Goal: Task Accomplishment & Management: Use online tool/utility

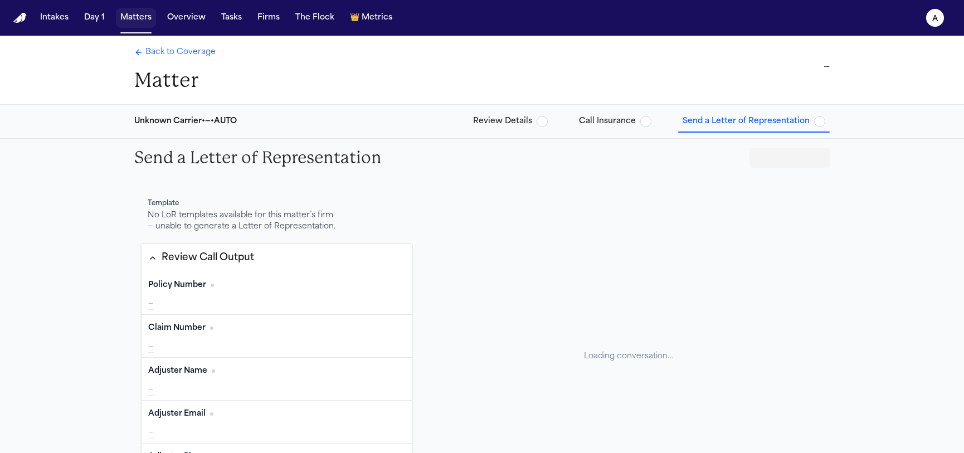
click at [129, 19] on button "Matters" at bounding box center [136, 18] width 40 height 20
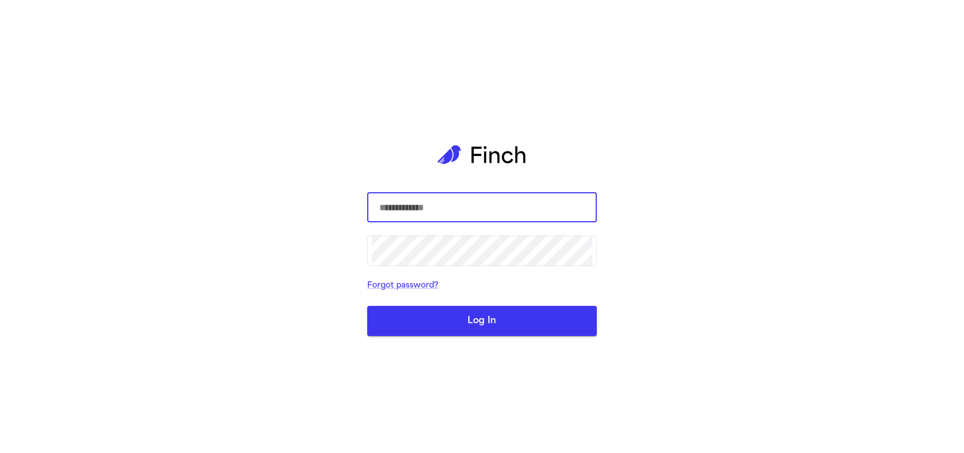
type input "**********"
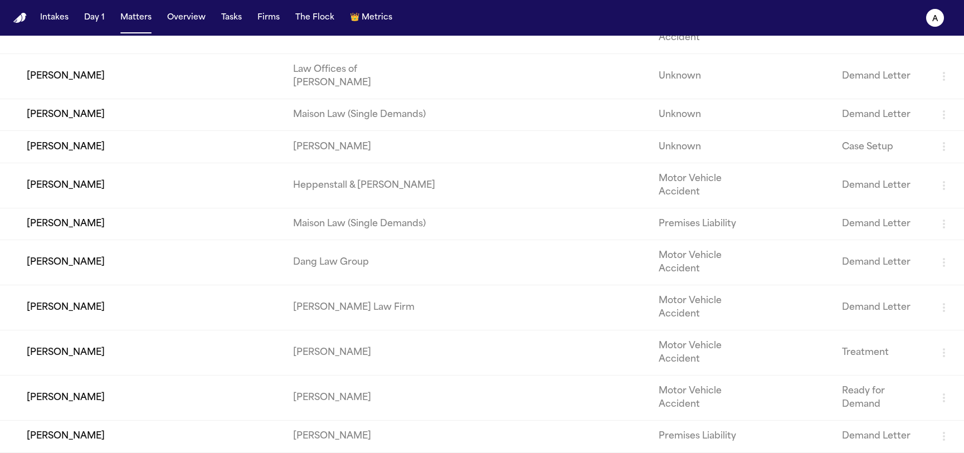
scroll to position [1444, 0]
click at [74, 137] on td "[PERSON_NAME]" at bounding box center [142, 147] width 284 height 32
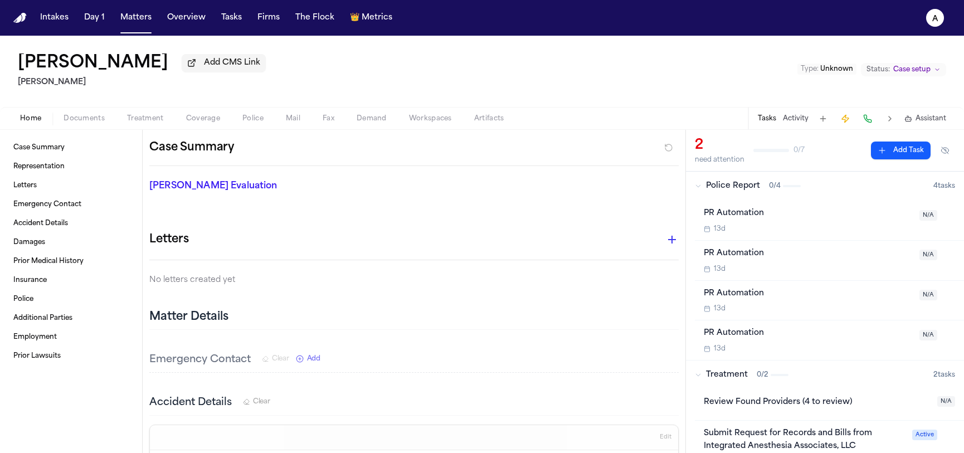
click at [370, 117] on span "Demand" at bounding box center [372, 118] width 30 height 9
select select "**********"
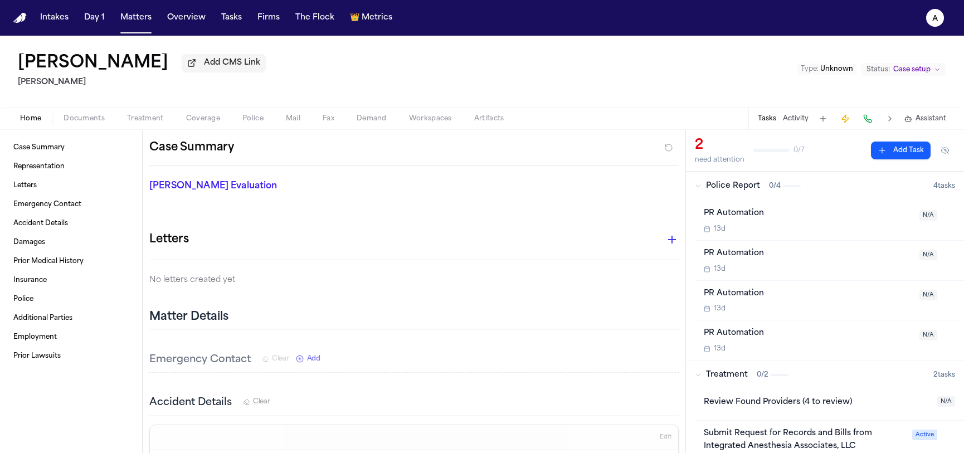
select select "**********"
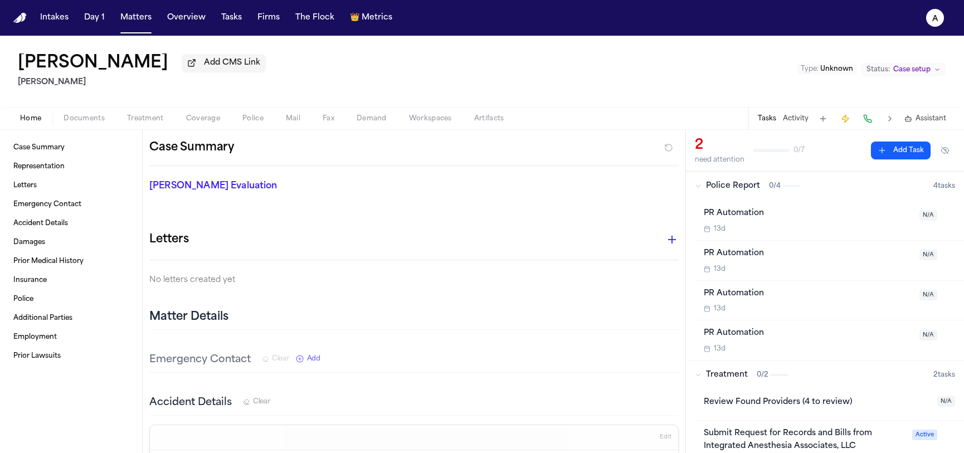
select select "**********"
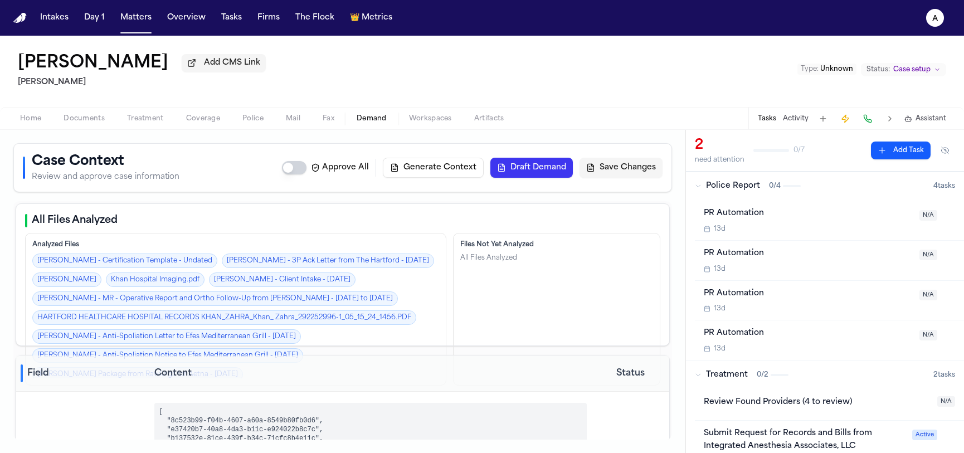
click at [457, 125] on button "Workspaces" at bounding box center [430, 118] width 65 height 13
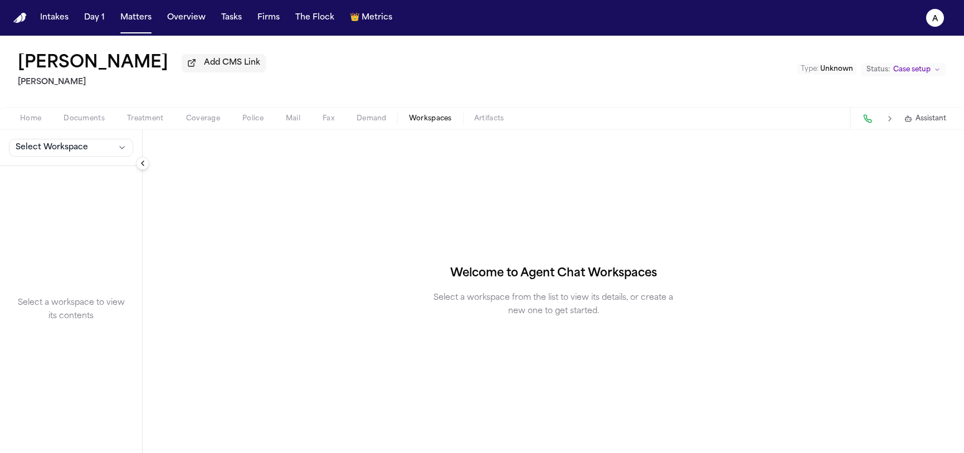
click at [72, 159] on div "Select Workspace" at bounding box center [71, 148] width 142 height 36
click at [74, 149] on span "Select Workspace" at bounding box center [52, 147] width 72 height 11
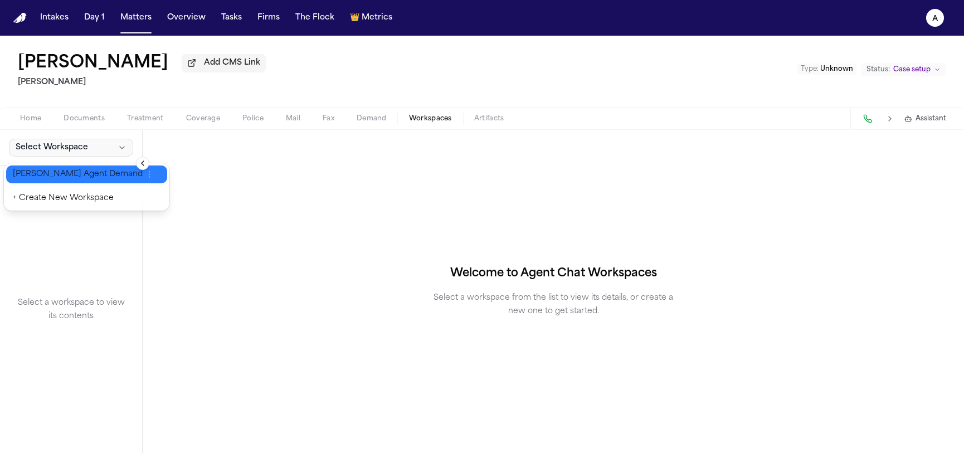
click at [72, 172] on span "[PERSON_NAME] Agent Demand" at bounding box center [78, 174] width 130 height 11
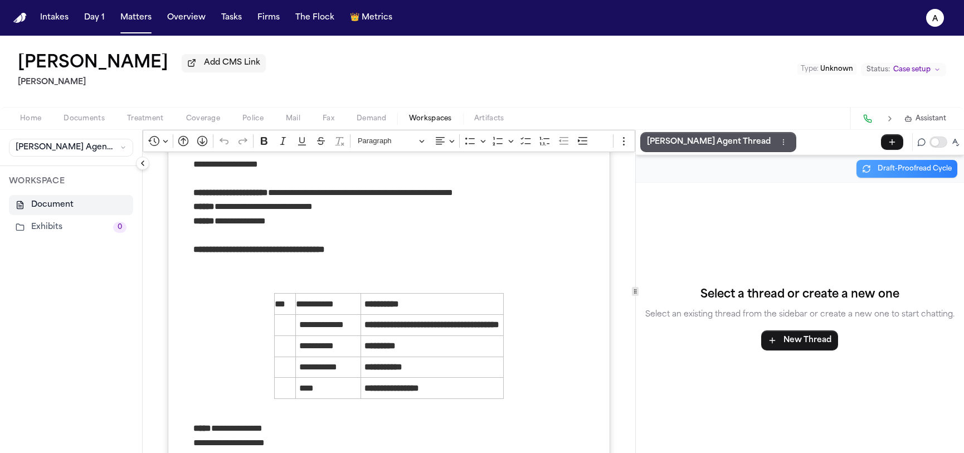
scroll to position [70, 0]
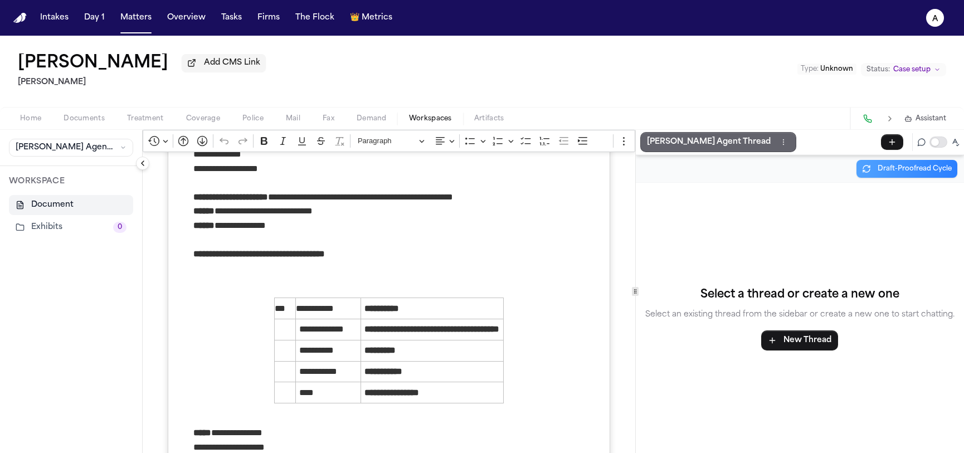
click at [692, 145] on p "[PERSON_NAME] Agent Thread" at bounding box center [709, 141] width 124 height 13
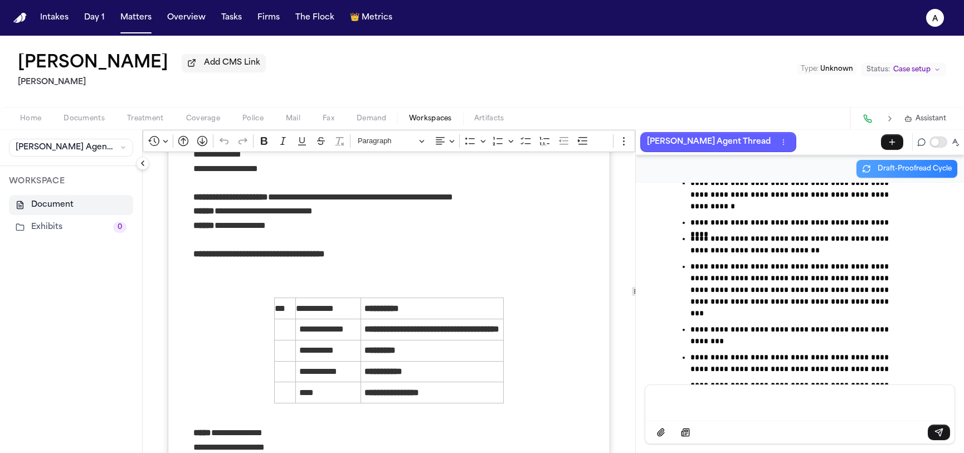
scroll to position [28175, 0]
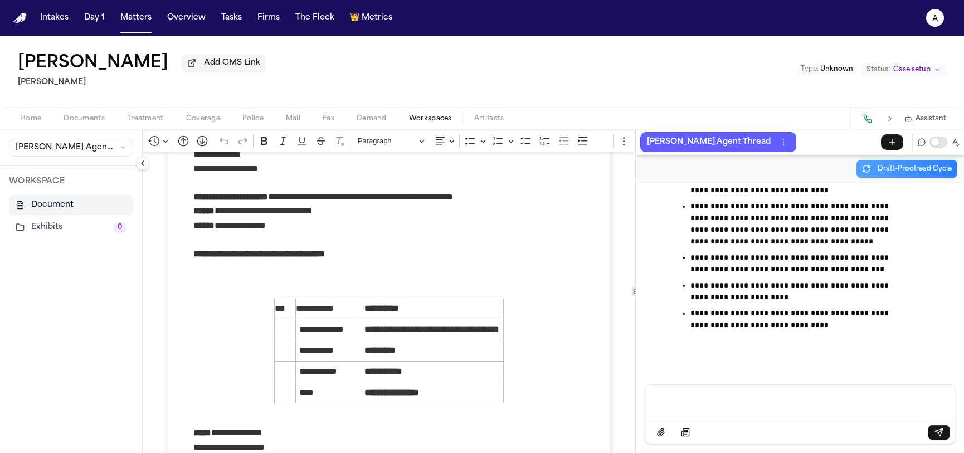
click at [387, 120] on button "Demand" at bounding box center [372, 118] width 52 height 13
select select "**********"
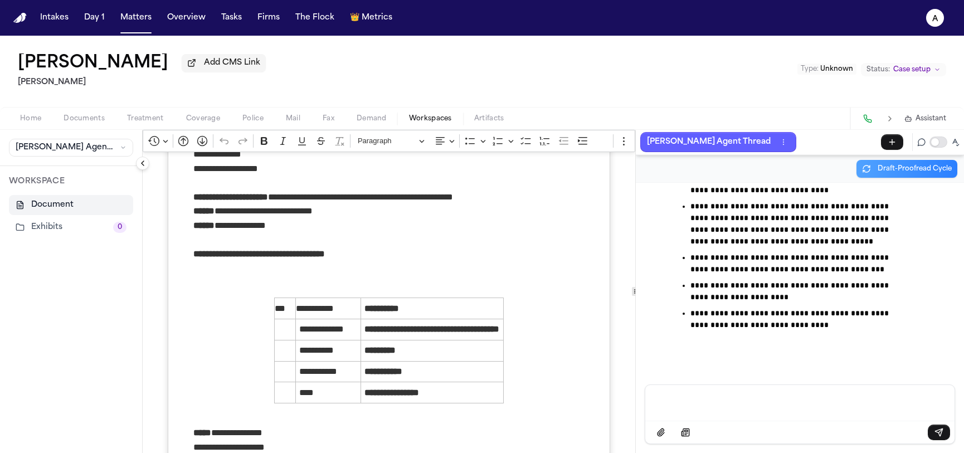
select select "**********"
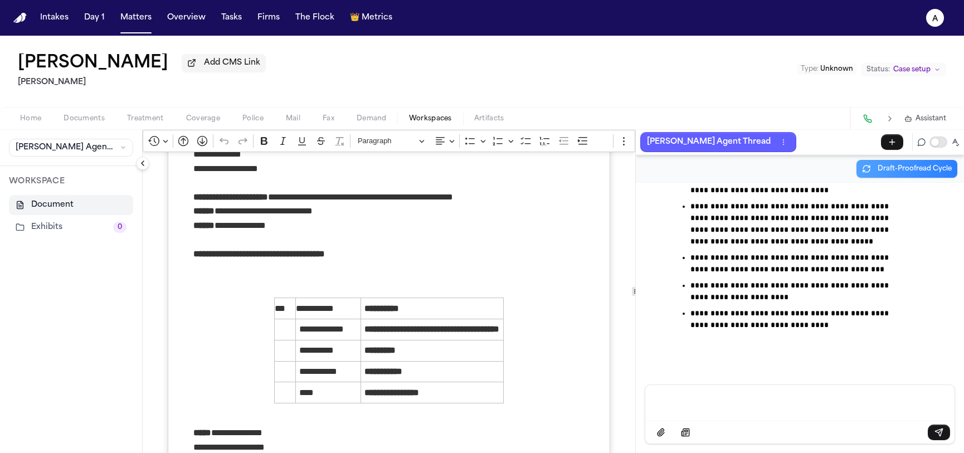
select select "**********"
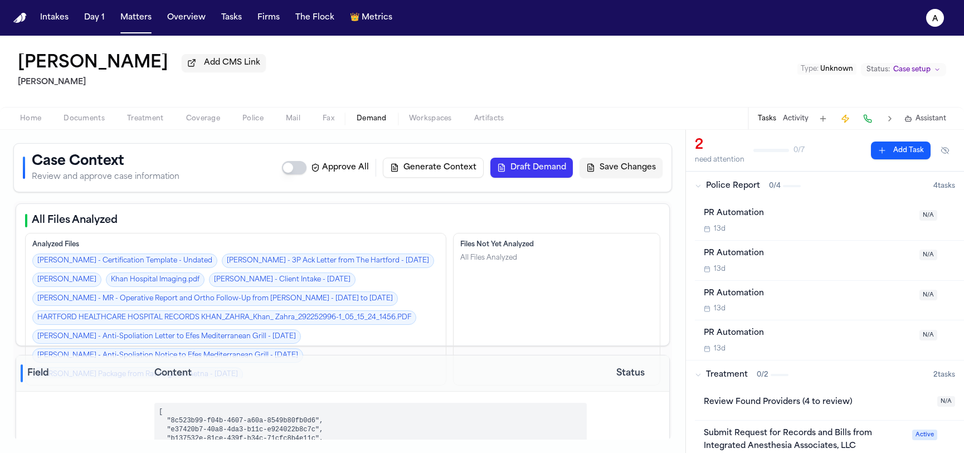
click at [535, 177] on button "Draft Demand" at bounding box center [532, 168] width 83 height 20
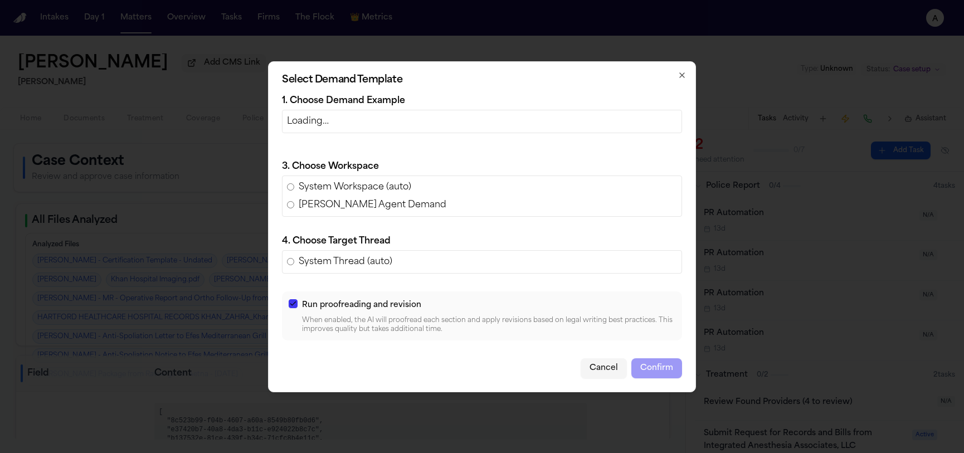
click at [292, 305] on button "button" at bounding box center [293, 303] width 9 height 9
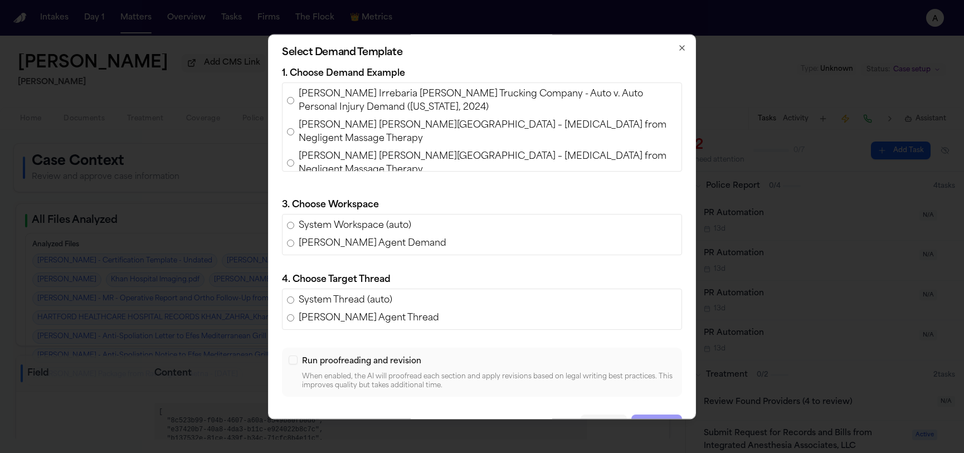
click at [314, 103] on span "Ferdinand Castillo Irrebaria v. Harris Trucking Company - Auto v. Auto Personal…" at bounding box center [488, 101] width 379 height 27
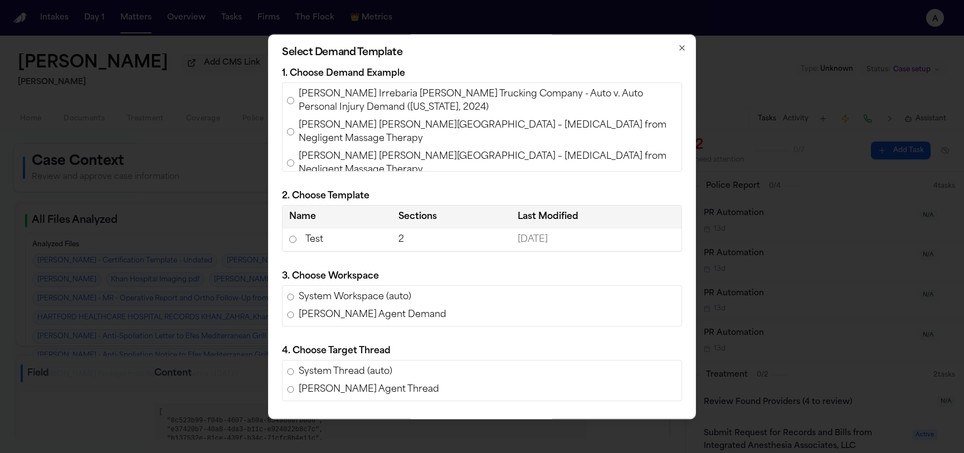
click at [345, 248] on td "Test" at bounding box center [337, 240] width 109 height 23
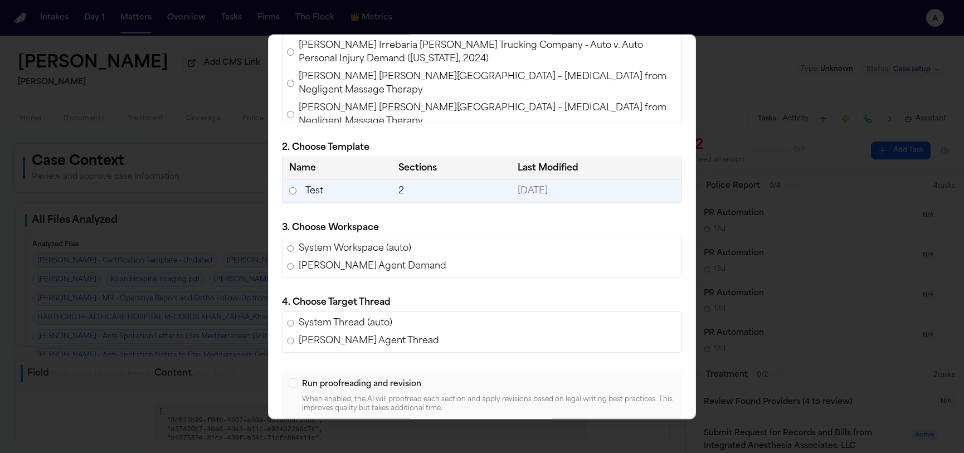
scroll to position [100, 0]
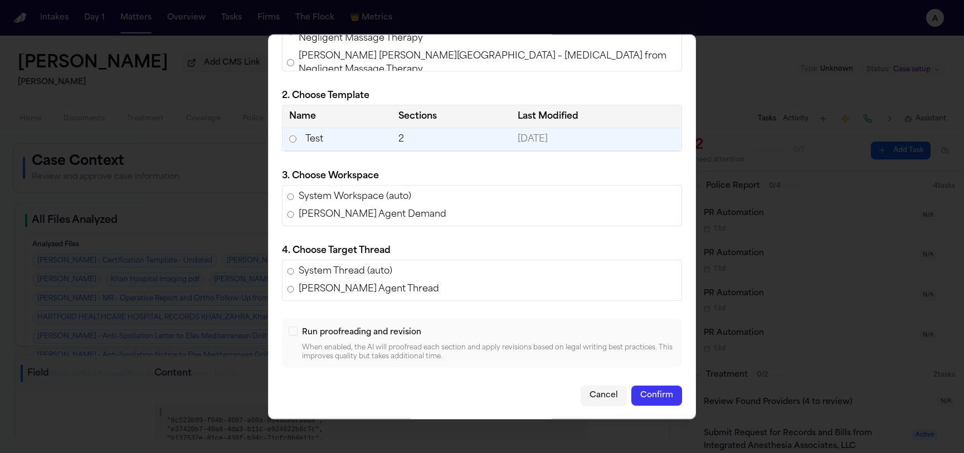
click at [641, 391] on button "Confirm" at bounding box center [657, 396] width 51 height 20
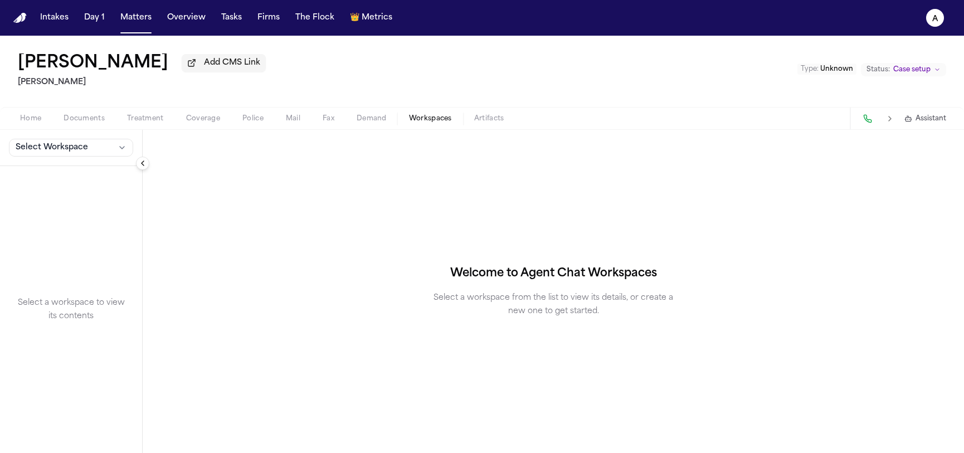
click at [419, 123] on span "Workspaces" at bounding box center [430, 118] width 43 height 9
click at [373, 129] on div "Home Documents Treatment Coverage Police Mail Fax Demand Workspaces Artifacts A…" at bounding box center [482, 118] width 964 height 22
click at [58, 145] on span "Select Workspace" at bounding box center [52, 147] width 72 height 11
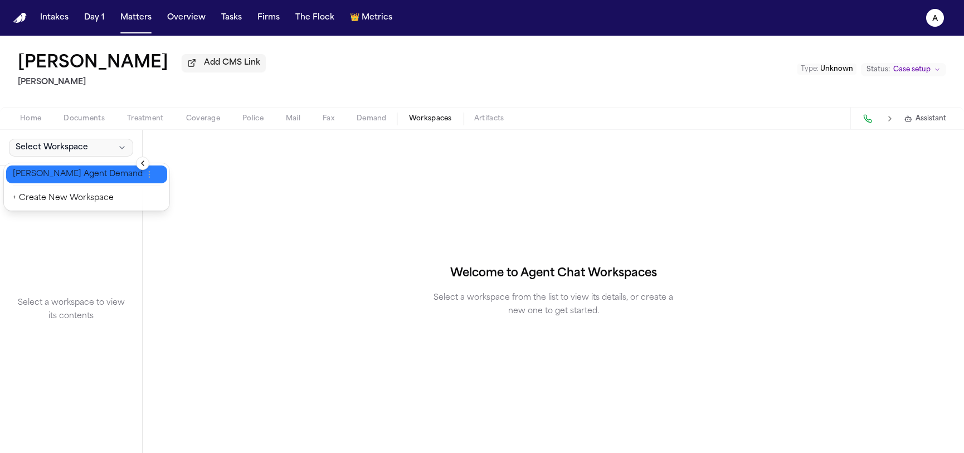
click at [70, 176] on span "[PERSON_NAME] Agent Demand" at bounding box center [78, 174] width 130 height 11
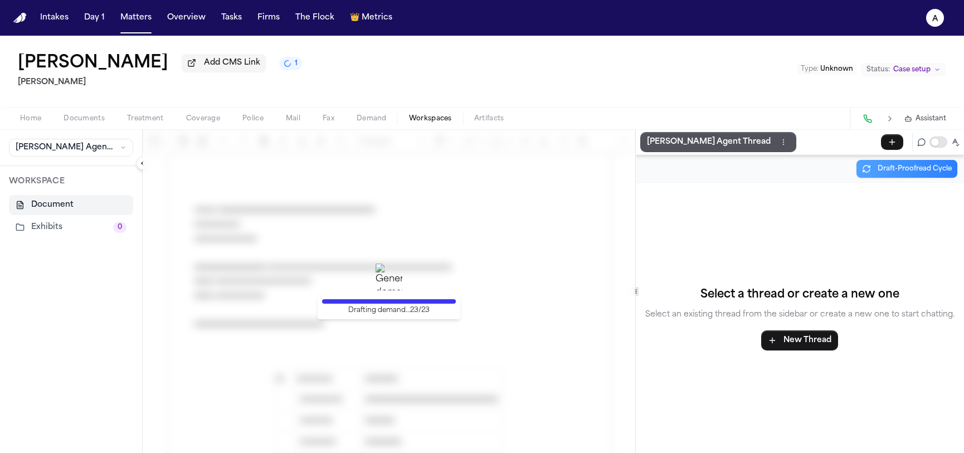
click at [385, 88] on div "Zahra Khan Add CMS Link 1 Mohamed K Ahmed Type : Unknown Status: Case setup" at bounding box center [482, 71] width 964 height 71
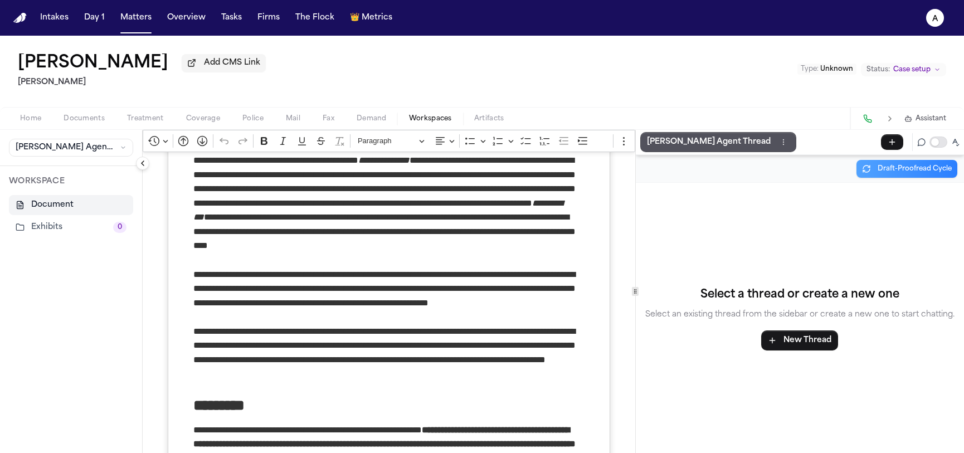
scroll to position [6200, 0]
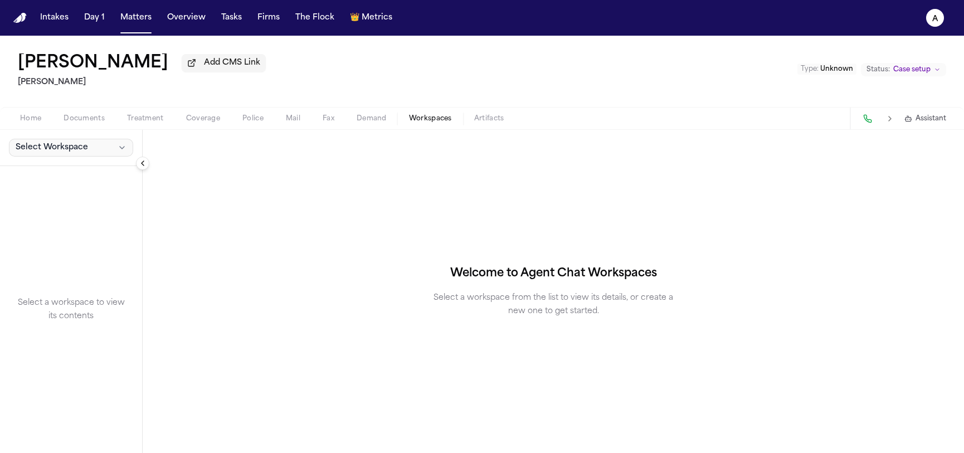
click at [93, 141] on button "Select Workspace" at bounding box center [71, 148] width 124 height 18
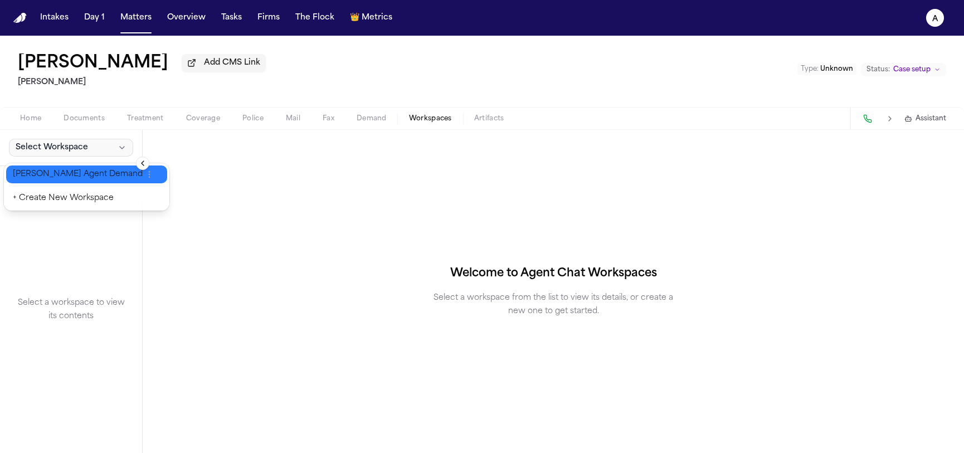
click at [73, 166] on button "[PERSON_NAME] Agent Demand" at bounding box center [86, 175] width 161 height 18
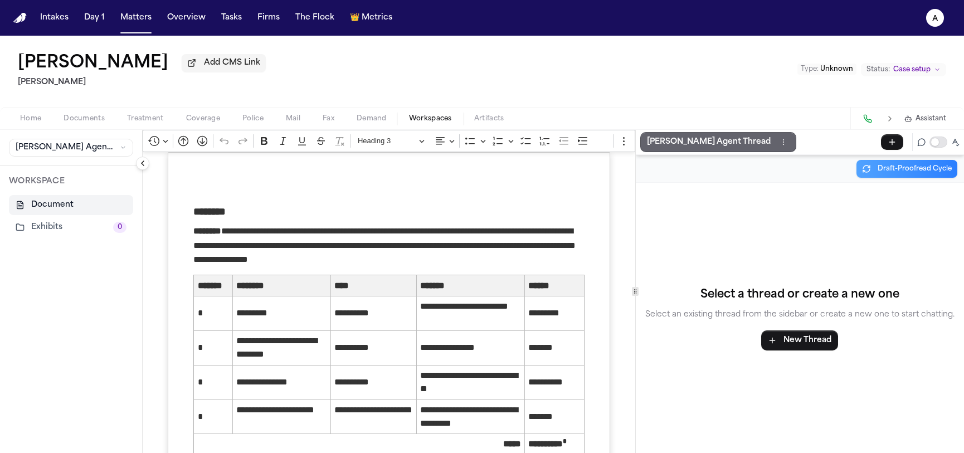
click at [710, 147] on p "[PERSON_NAME] Agent Thread" at bounding box center [709, 141] width 124 height 13
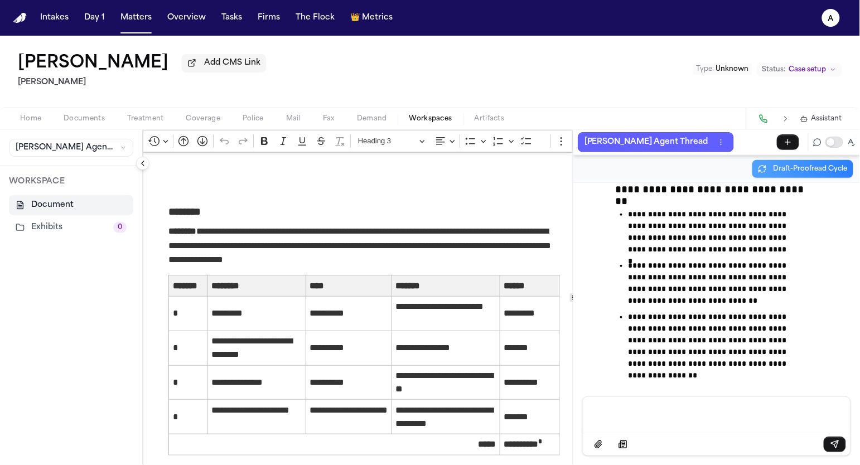
scroll to position [29101, 0]
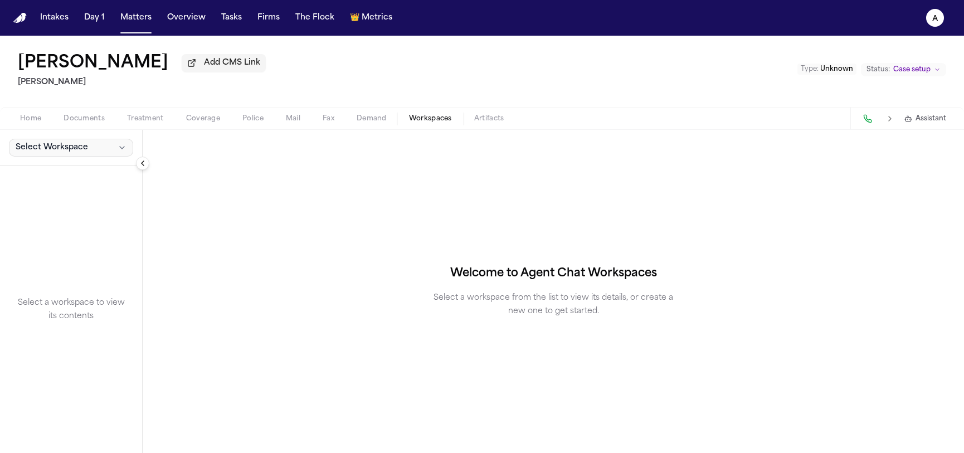
click at [103, 157] on button "Select Workspace" at bounding box center [71, 148] width 124 height 18
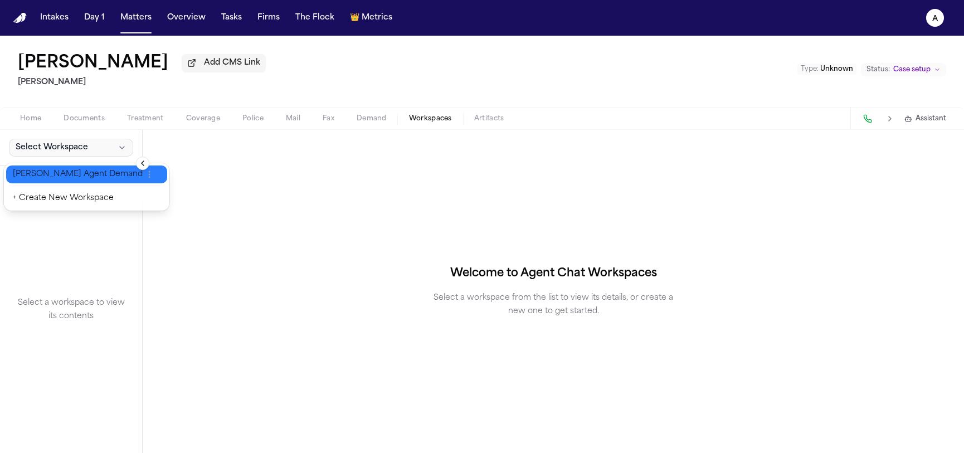
click at [99, 182] on button "[PERSON_NAME] Agent Demand" at bounding box center [86, 175] width 161 height 18
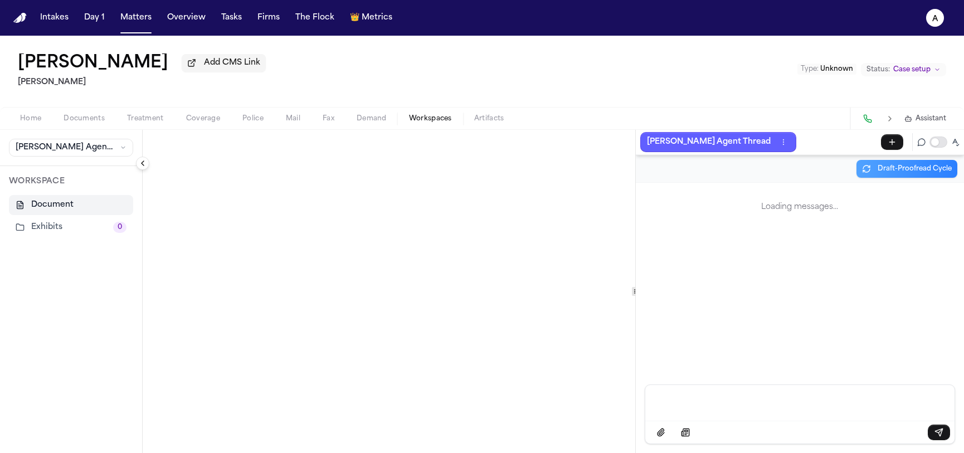
click at [778, 399] on p "Message input" at bounding box center [800, 401] width 283 height 11
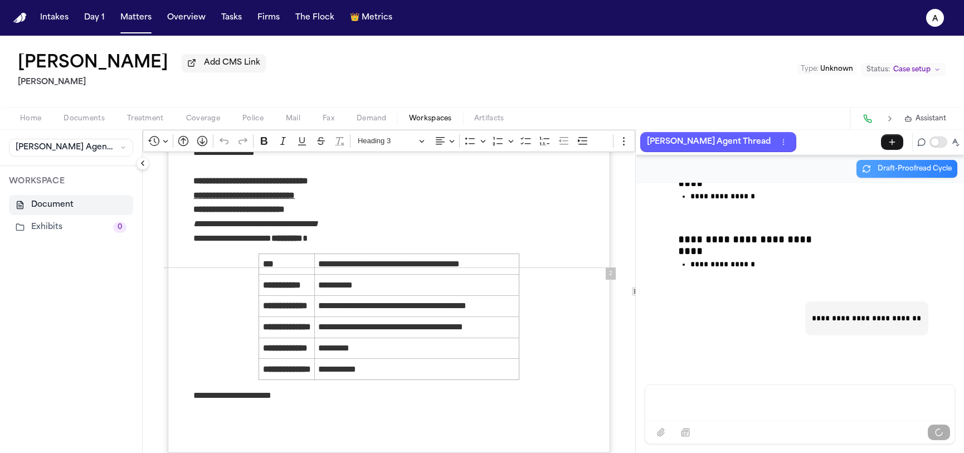
scroll to position [30424, 0]
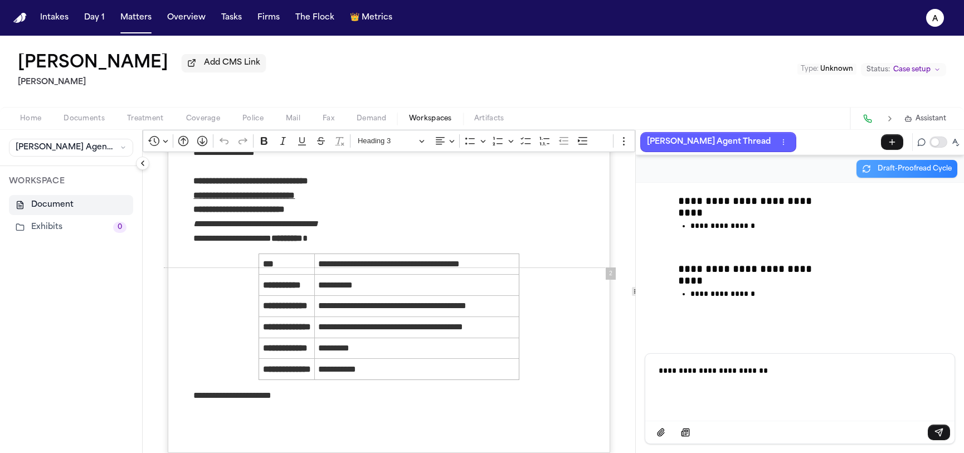
click at [847, 379] on div "**********" at bounding box center [800, 386] width 296 height 65
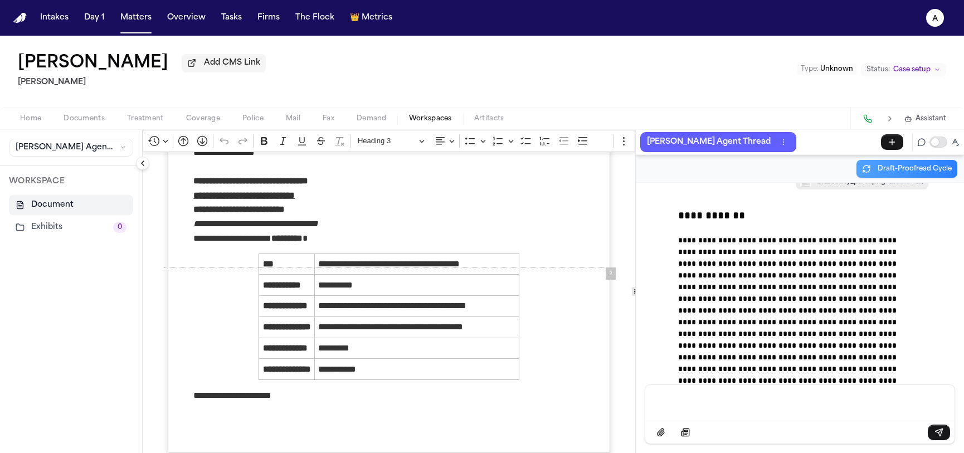
scroll to position [14222, 0]
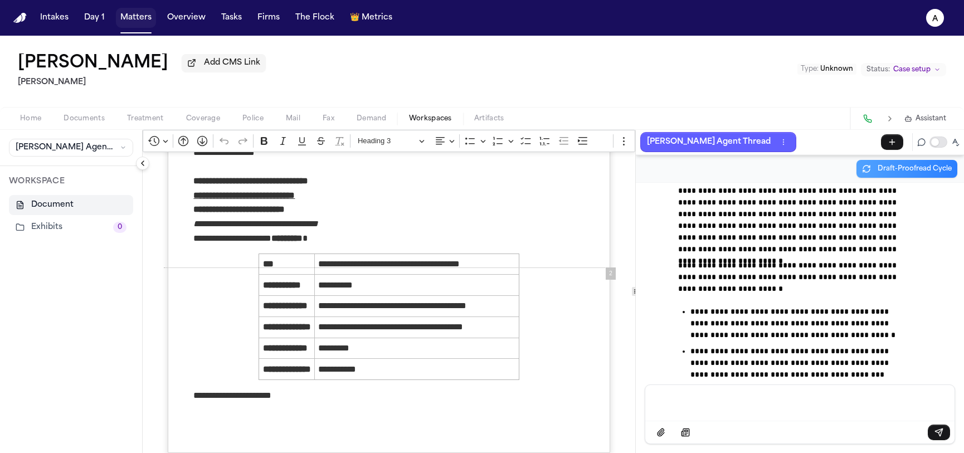
click at [132, 25] on button "Matters" at bounding box center [136, 18] width 40 height 20
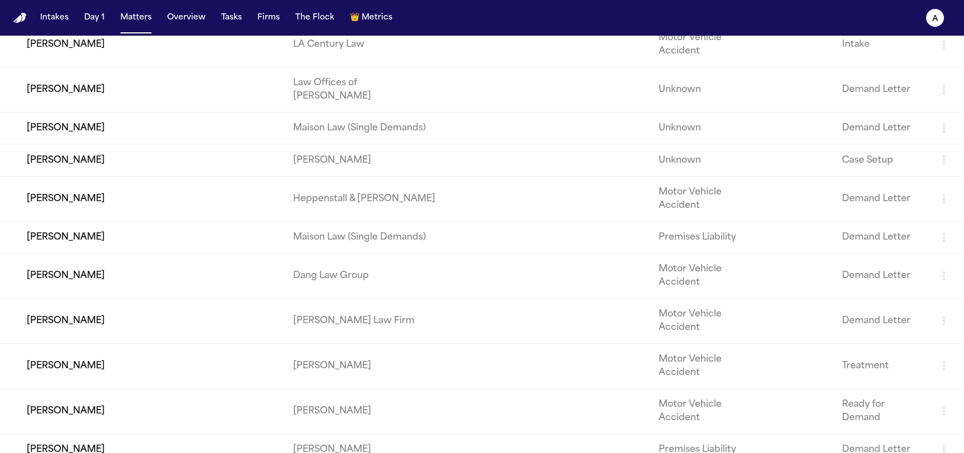
scroll to position [1448, 0]
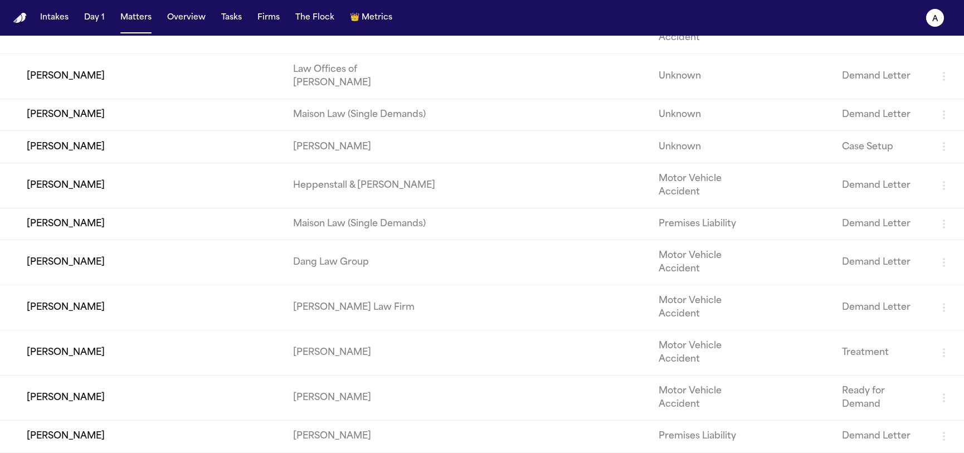
click at [108, 433] on td "Sheilah Kitt McKinnon" at bounding box center [142, 437] width 284 height 32
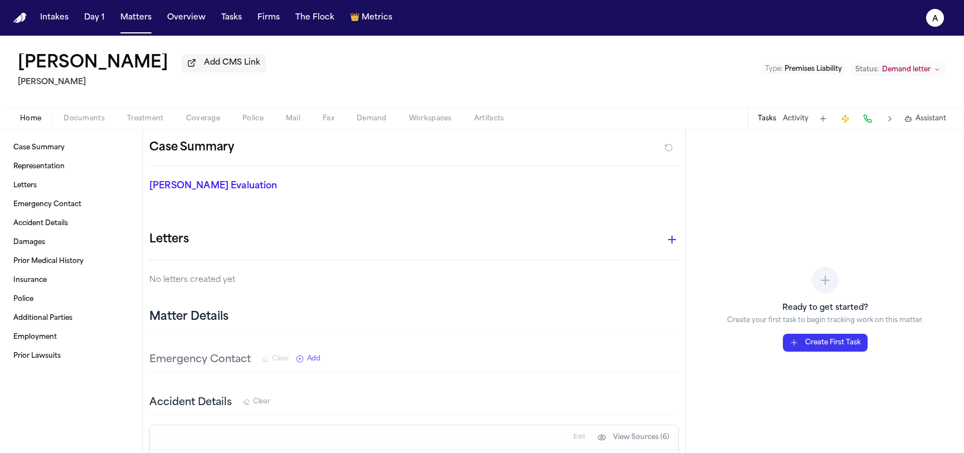
click at [377, 120] on span "Demand" at bounding box center [372, 118] width 30 height 9
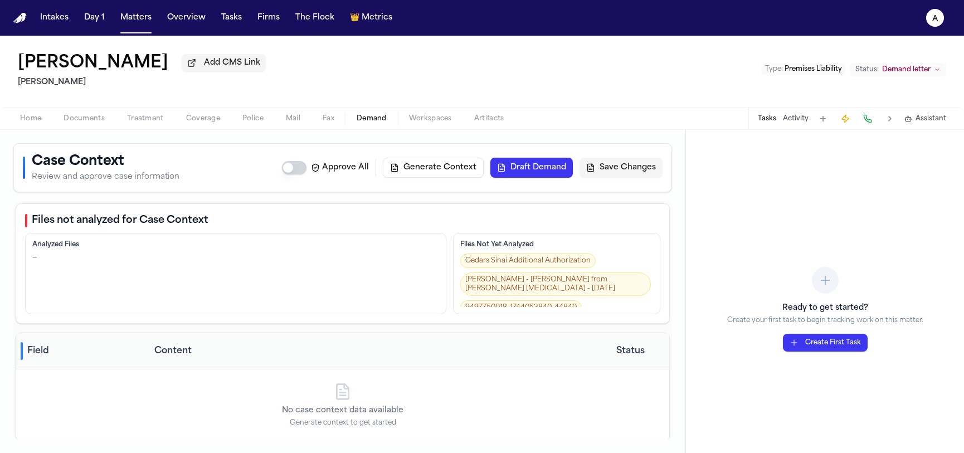
click at [427, 125] on span "button" at bounding box center [431, 124] width 56 height 1
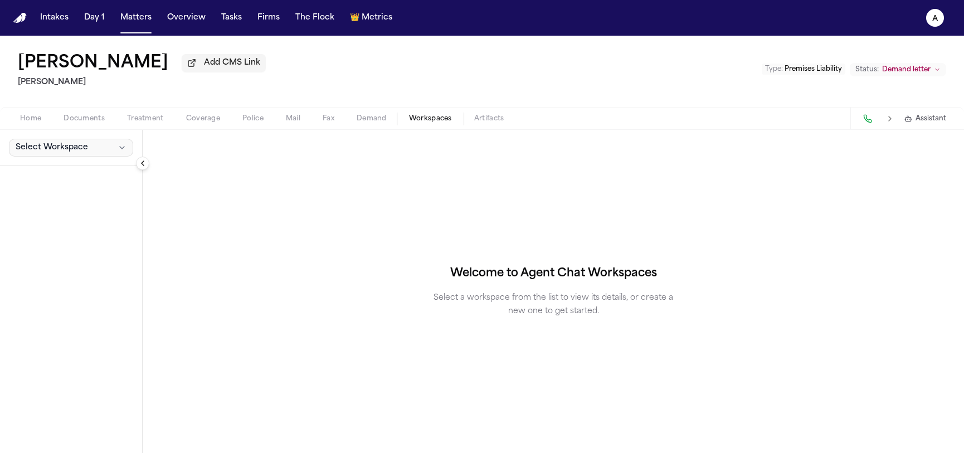
click at [78, 153] on span "Select Workspace" at bounding box center [52, 147] width 72 height 11
drag, startPoint x: 74, startPoint y: 174, endPoint x: 200, endPoint y: 101, distance: 144.9
click at [289, 84] on body "Intakes Day 1 Matters Overview Tasks Firms The Flock 👑 Metrics a Sheilah Kitt M…" at bounding box center [482, 226] width 964 height 453
click at [76, 124] on div "Sheilah Kitt McKinnon Add CMS Link Jeff Schwalbach Type : Premises Liability St…" at bounding box center [482, 245] width 964 height 418
click at [125, 19] on button "Matters" at bounding box center [136, 18] width 40 height 20
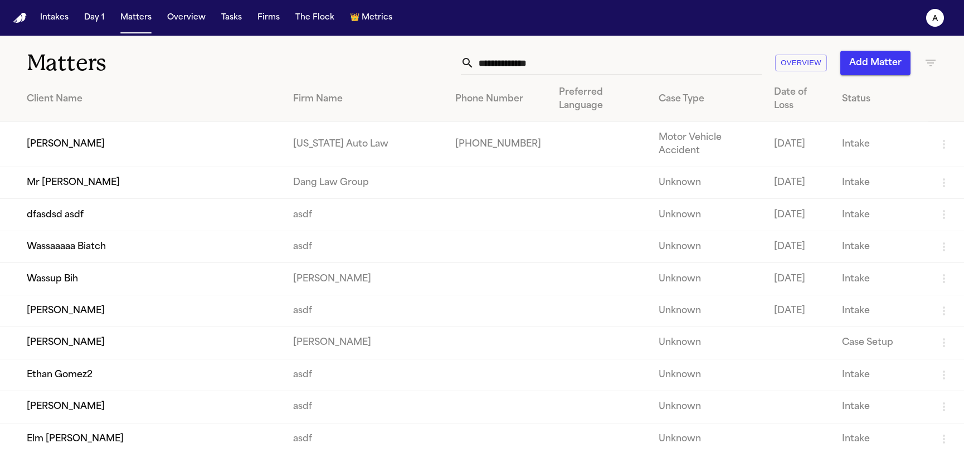
scroll to position [335, 0]
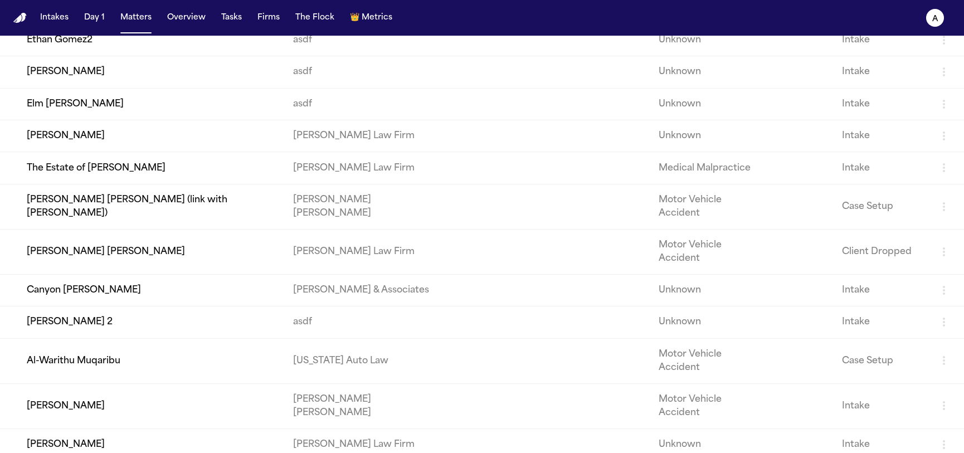
click at [67, 259] on td "Lluvia Torres Elizondo Marisol" at bounding box center [142, 251] width 284 height 45
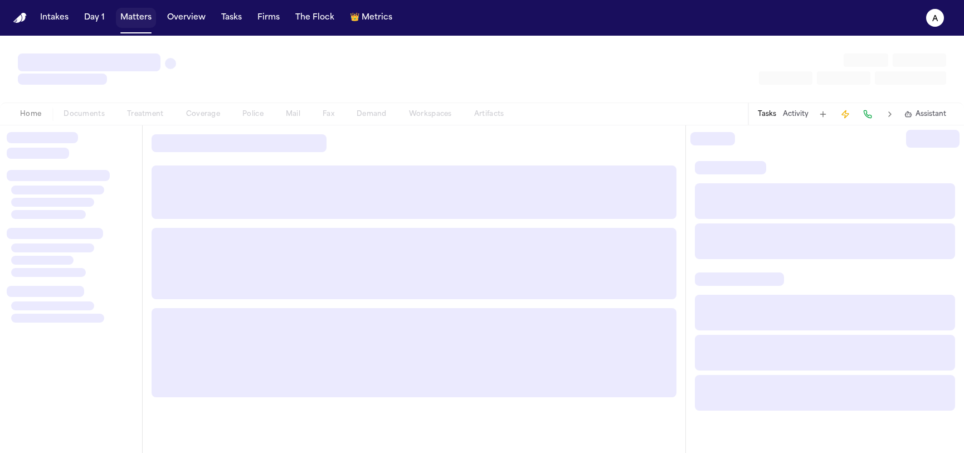
click at [134, 11] on button "Matters" at bounding box center [136, 18] width 40 height 20
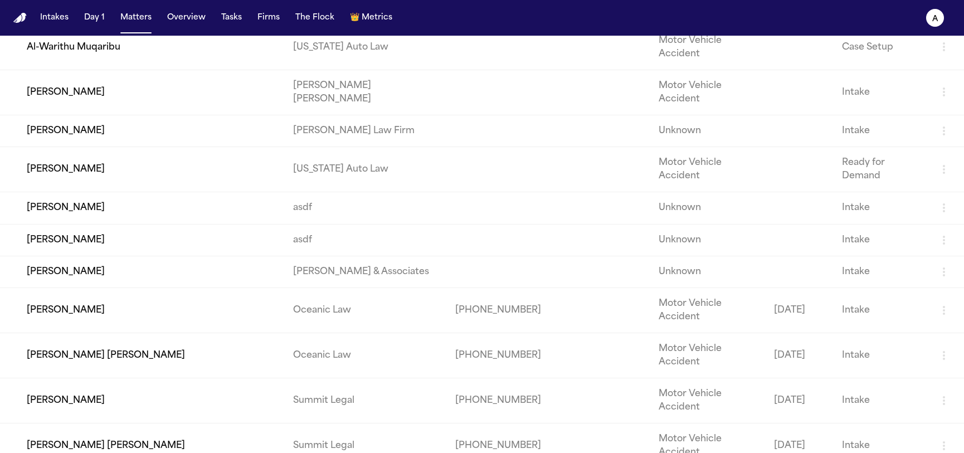
scroll to position [529, 0]
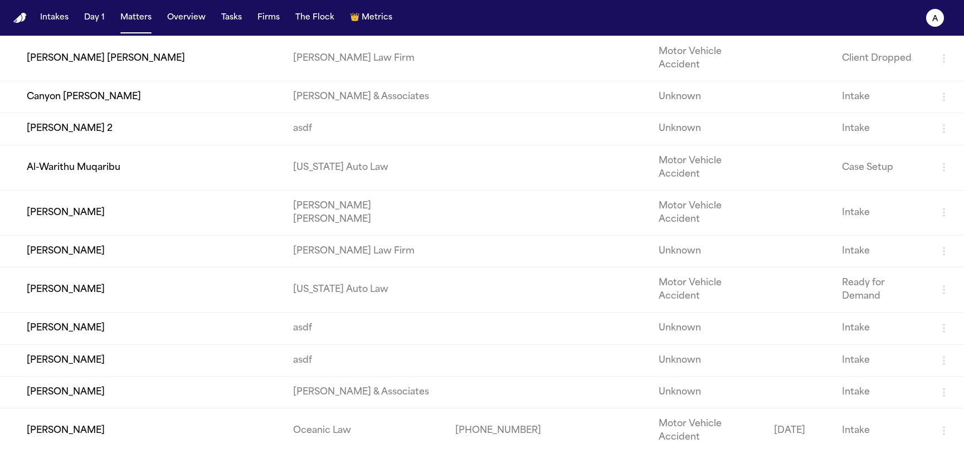
click at [143, 345] on td "Vanessa Webb" at bounding box center [142, 329] width 284 height 32
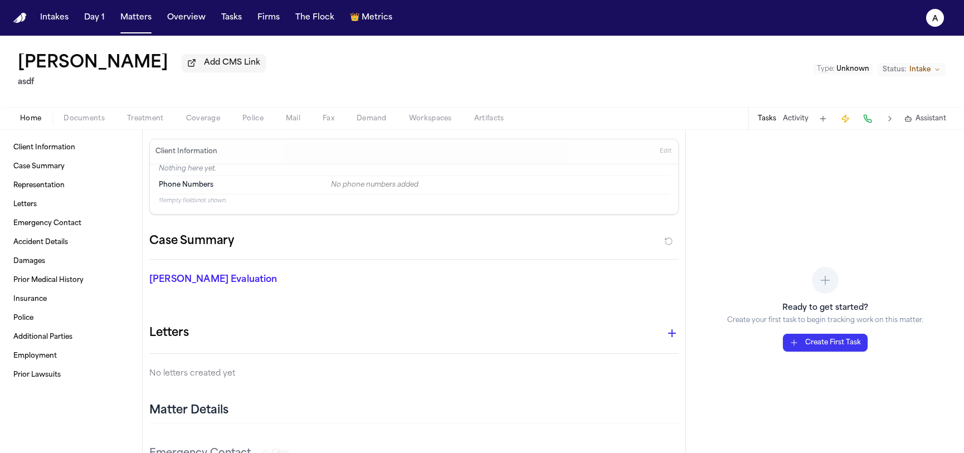
click at [369, 119] on span "Demand" at bounding box center [372, 118] width 30 height 9
select select "**********"
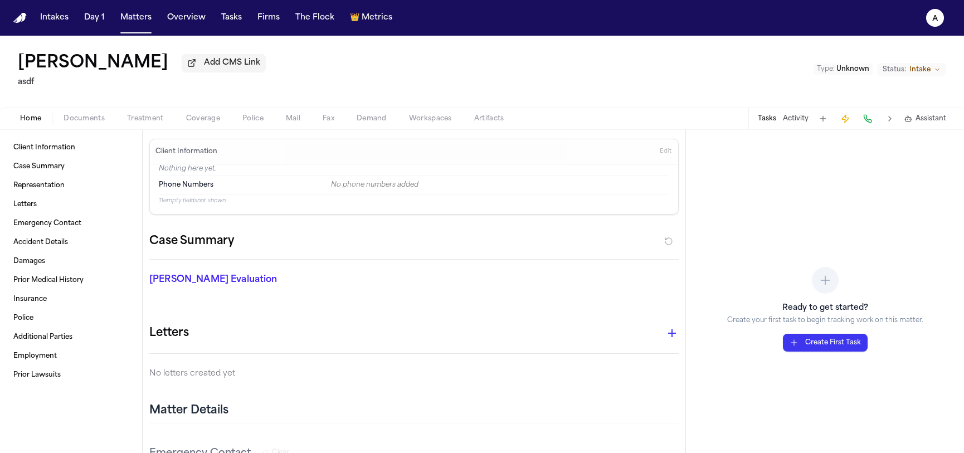
select select "**********"
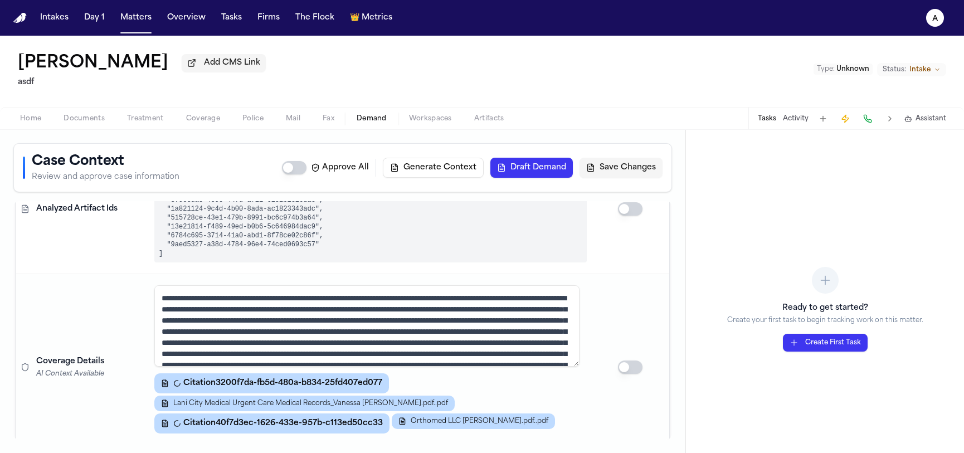
scroll to position [483, 0]
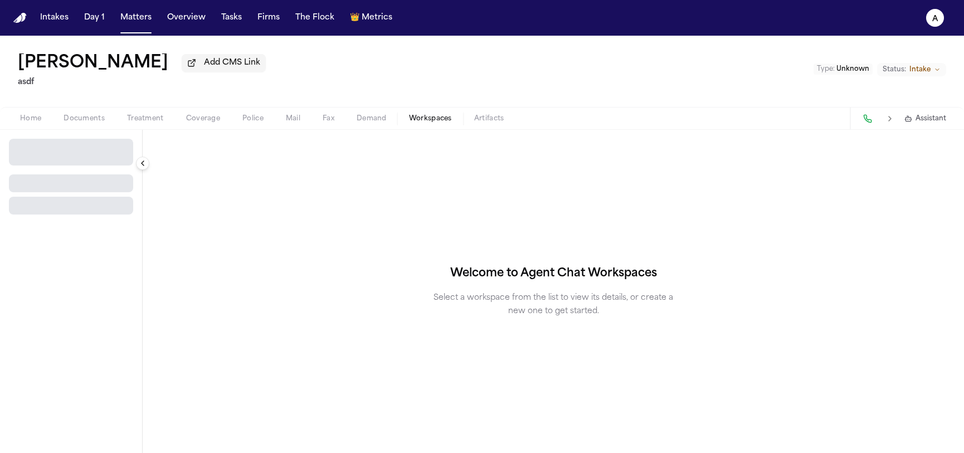
click at [437, 125] on span "button" at bounding box center [431, 124] width 56 height 1
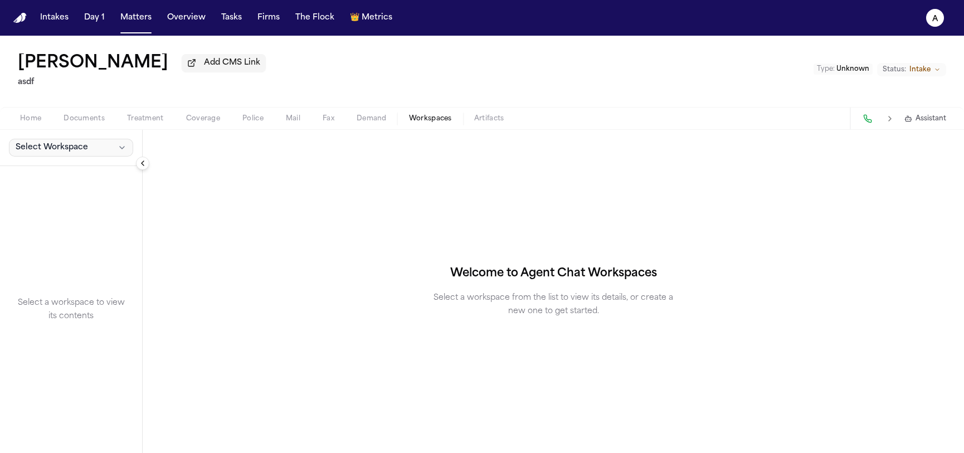
click at [101, 148] on button "Select Workspace" at bounding box center [71, 148] width 124 height 18
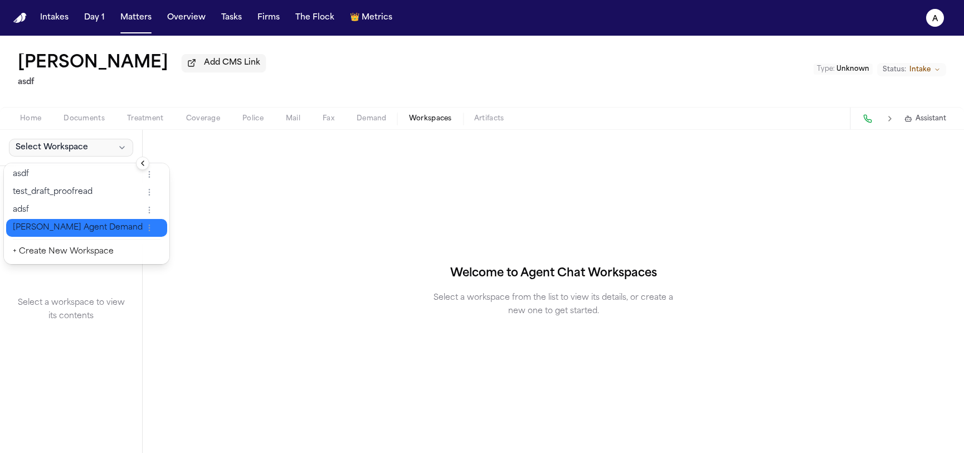
click at [91, 221] on button "[PERSON_NAME] Agent Demand" at bounding box center [86, 228] width 161 height 18
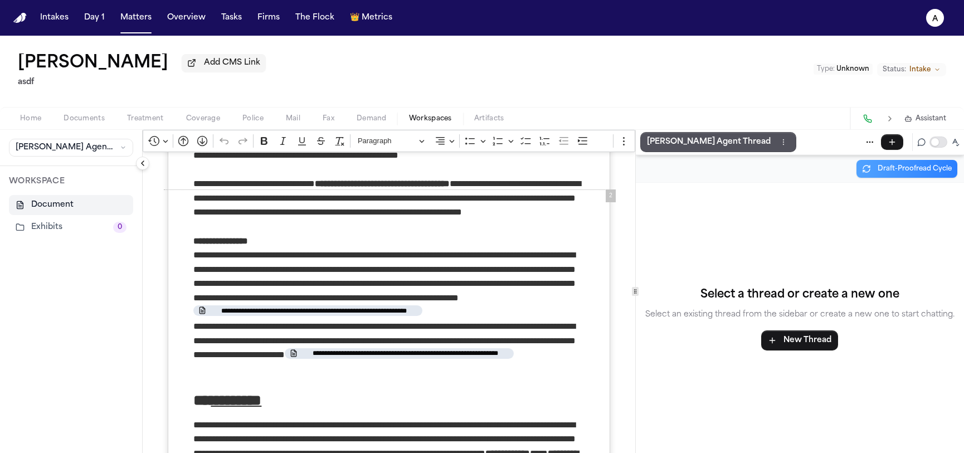
scroll to position [670, 0]
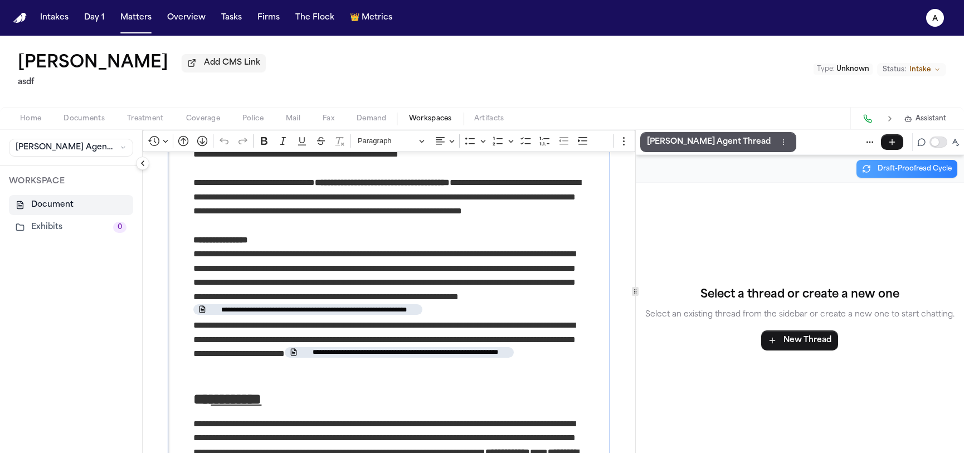
click at [410, 314] on span "**********" at bounding box center [314, 310] width 207 height 9
click at [476, 363] on p "**********" at bounding box center [388, 346] width 391 height 57
click at [406, 314] on span "**********" at bounding box center [314, 310] width 207 height 9
click at [142, 21] on button "Matters" at bounding box center [136, 18] width 40 height 20
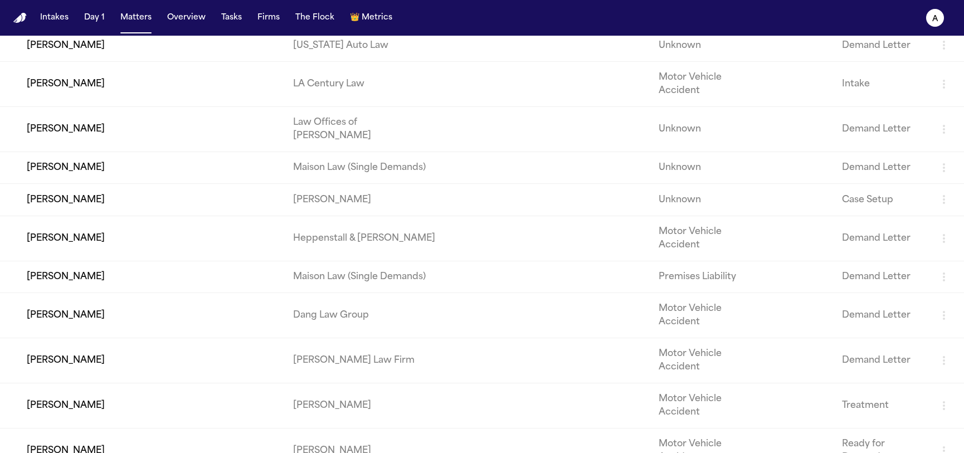
scroll to position [1311, 0]
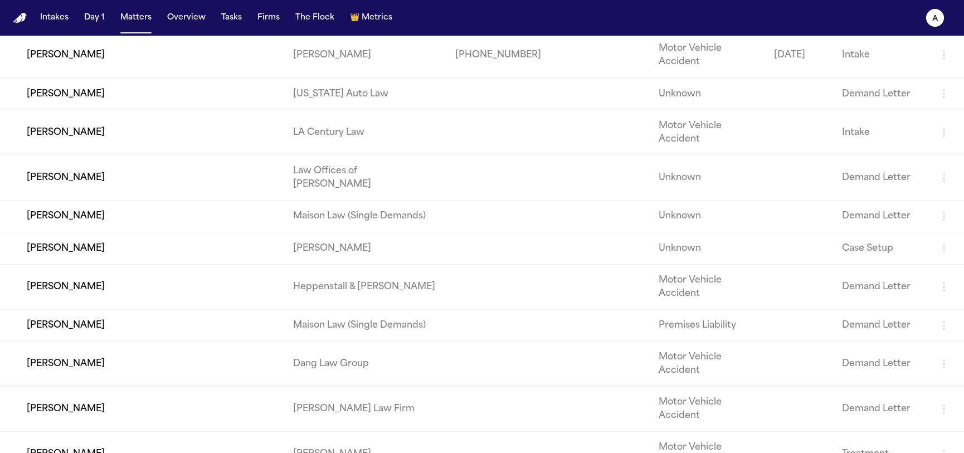
click at [114, 264] on td "[PERSON_NAME]" at bounding box center [142, 248] width 284 height 32
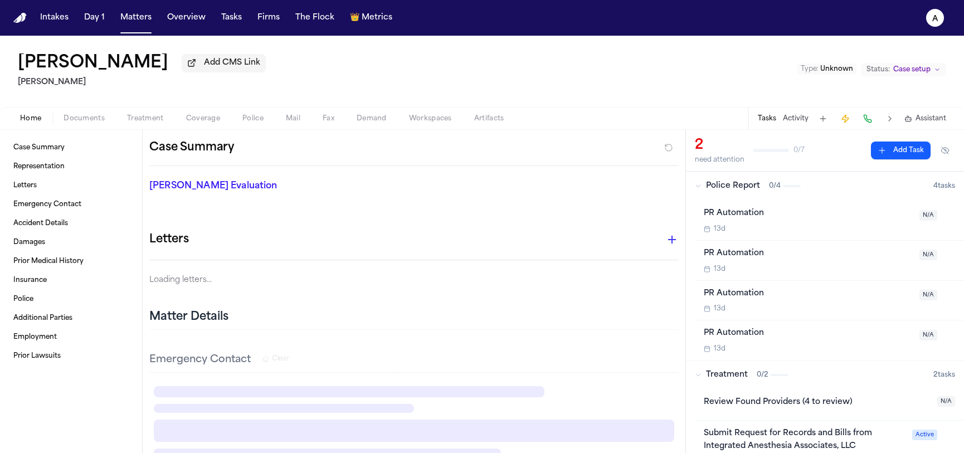
click at [365, 118] on span "Demand" at bounding box center [372, 118] width 30 height 9
select select "**********"
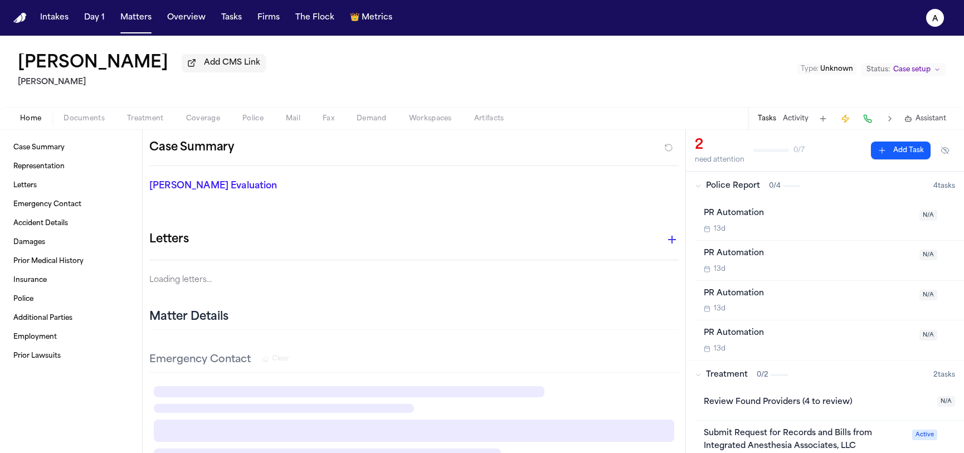
select select "**********"
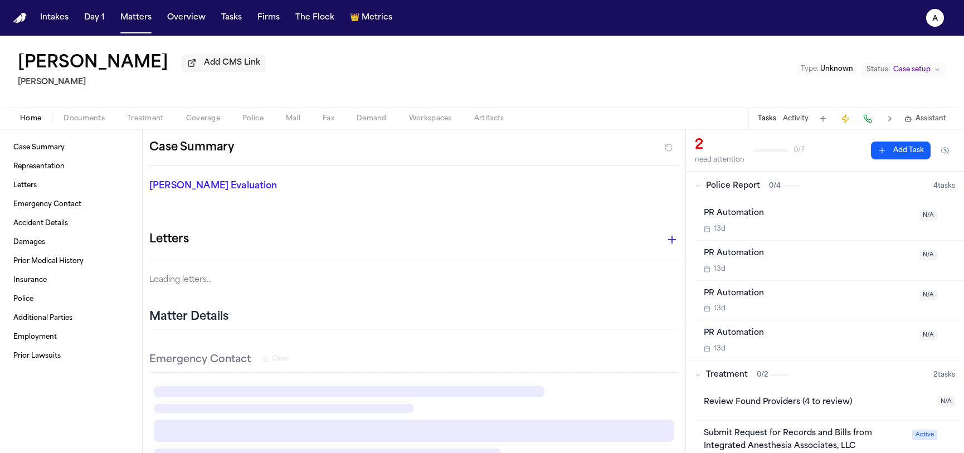
select select "**********"
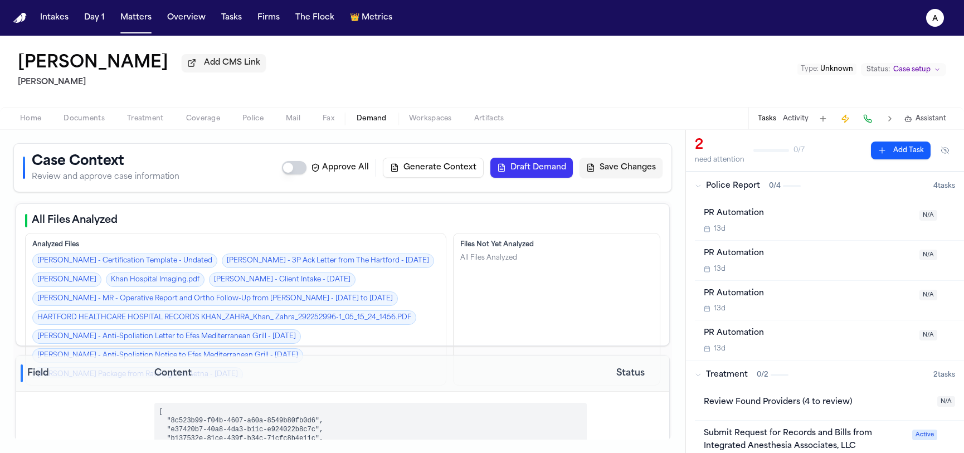
click at [521, 170] on button "Draft Demand" at bounding box center [532, 168] width 83 height 20
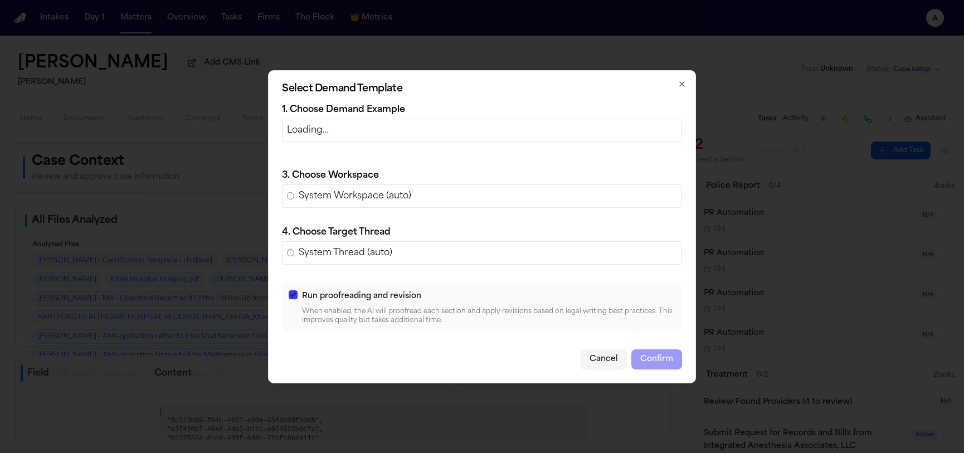
click at [295, 297] on button "button" at bounding box center [293, 294] width 9 height 9
click at [681, 88] on icon "button" at bounding box center [682, 84] width 9 height 9
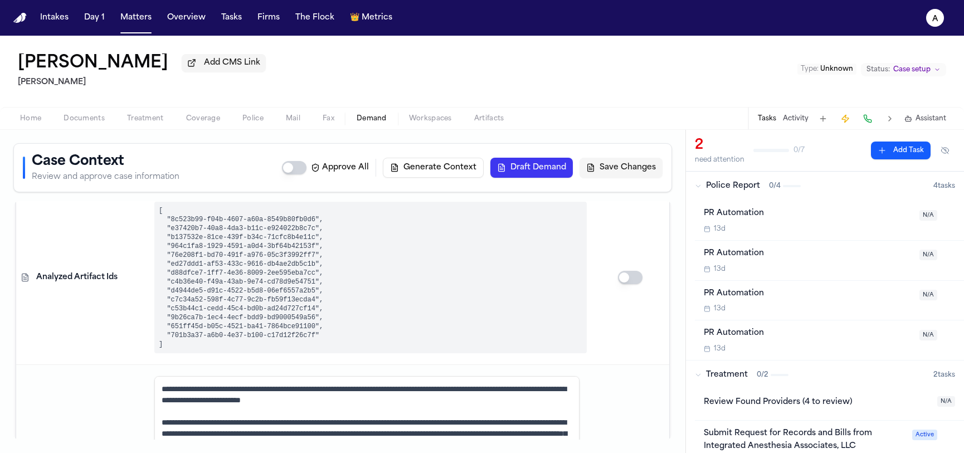
scroll to position [299, 0]
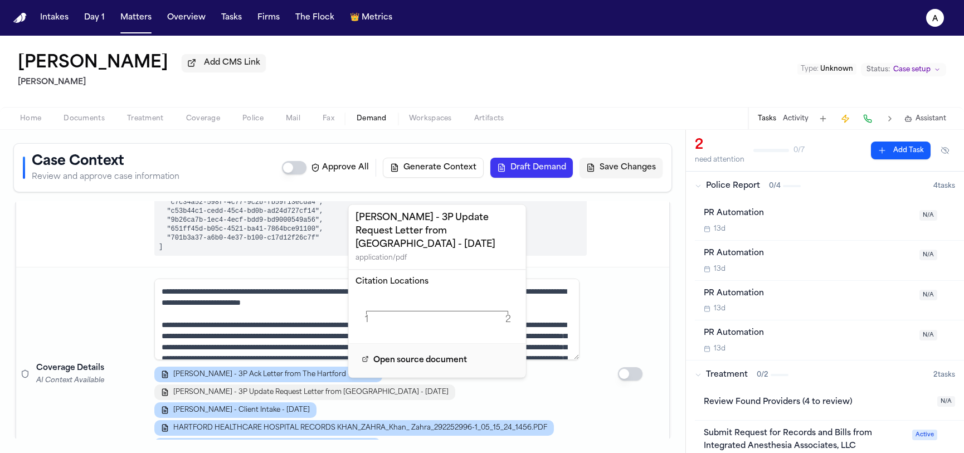
click at [394, 388] on span "[PERSON_NAME] - 3P Update Request Letter from [GEOGRAPHIC_DATA] - [DATE]" at bounding box center [310, 392] width 275 height 9
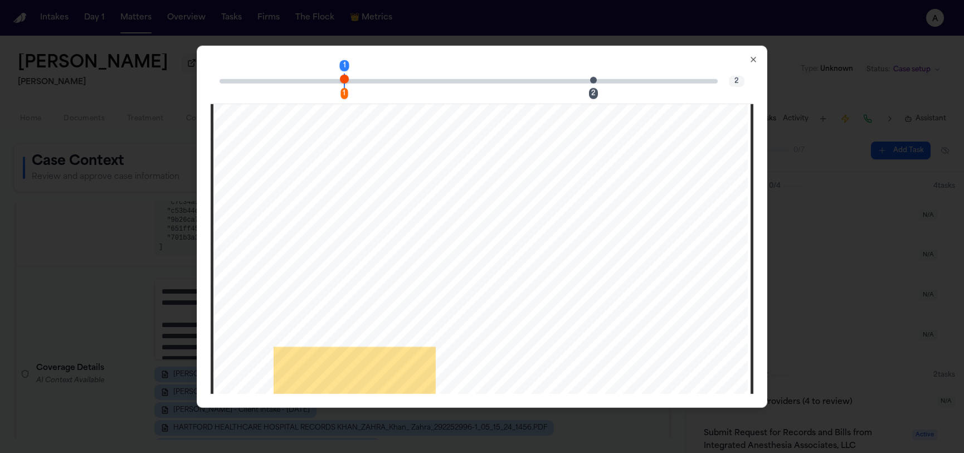
click at [587, 84] on div "1 1 2 2" at bounding box center [482, 81] width 543 height 45
click at [590, 85] on div "1 1 2 2" at bounding box center [482, 81] width 543 height 45
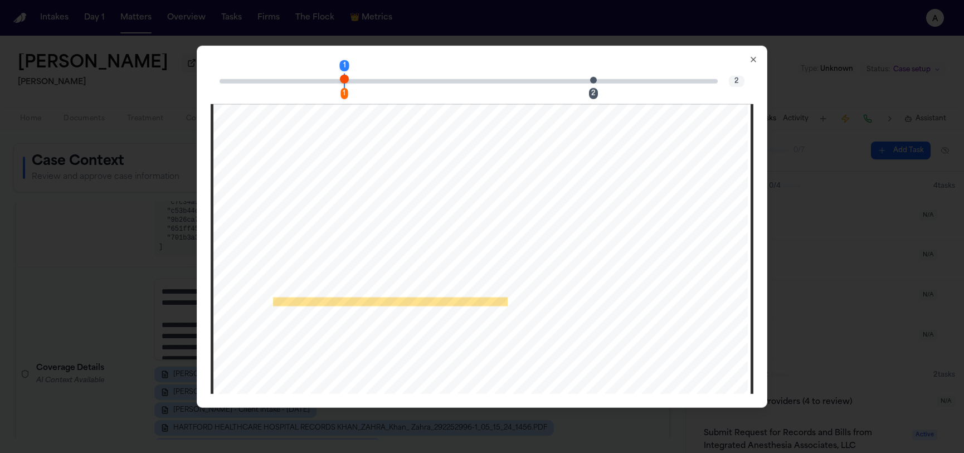
click at [590, 91] on div "2" at bounding box center [593, 93] width 9 height 11
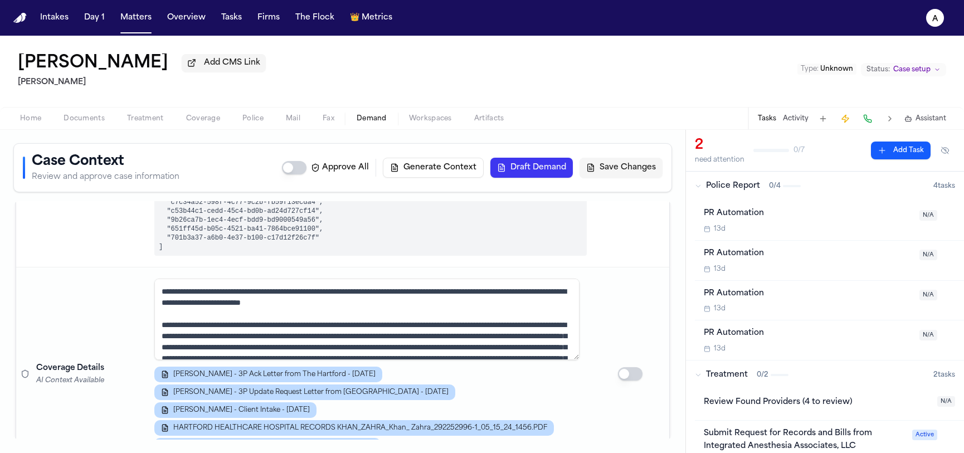
click at [511, 175] on button "Draft Demand" at bounding box center [532, 168] width 83 height 20
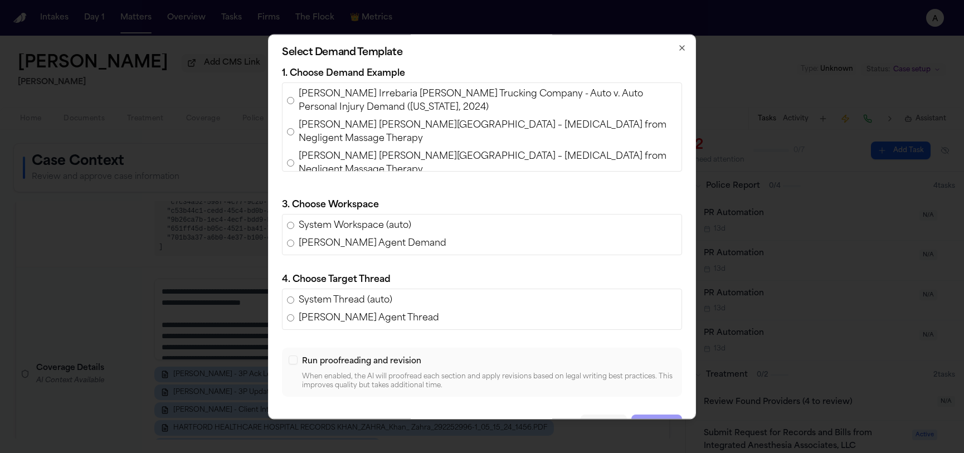
click at [318, 133] on span "Steve Krause v. Parker Palm Springs – Nerve Injury from Negligent Massage Thera…" at bounding box center [488, 132] width 379 height 27
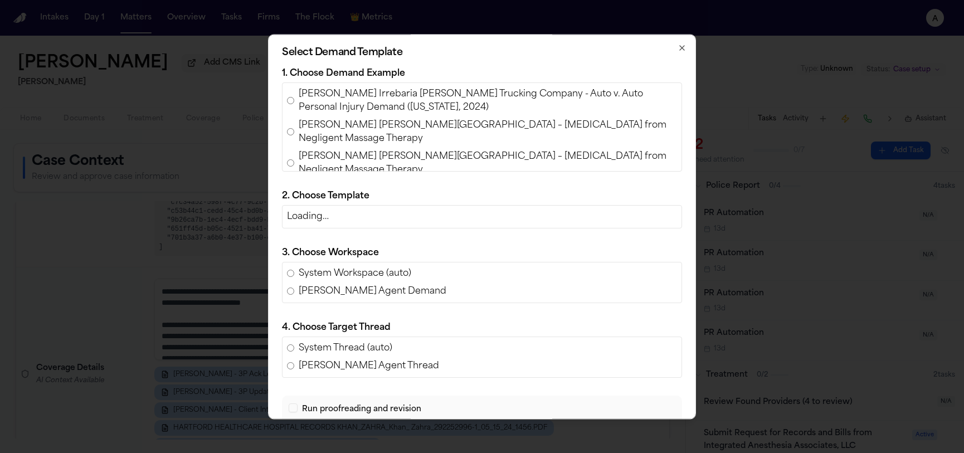
click at [293, 120] on label "Steve Krause v. Parker Palm Springs – Nerve Injury from Negligent Massage Thera…" at bounding box center [482, 132] width 390 height 27
click at [292, 106] on label "Ferdinand Castillo Irrebaria v. Harris Trucking Company - Auto v. Auto Personal…" at bounding box center [482, 101] width 390 height 27
click at [304, 162] on span "Steve Krause v. Parker Palm Springs – Nerve Injury from Negligent Massage Thera…" at bounding box center [488, 163] width 379 height 27
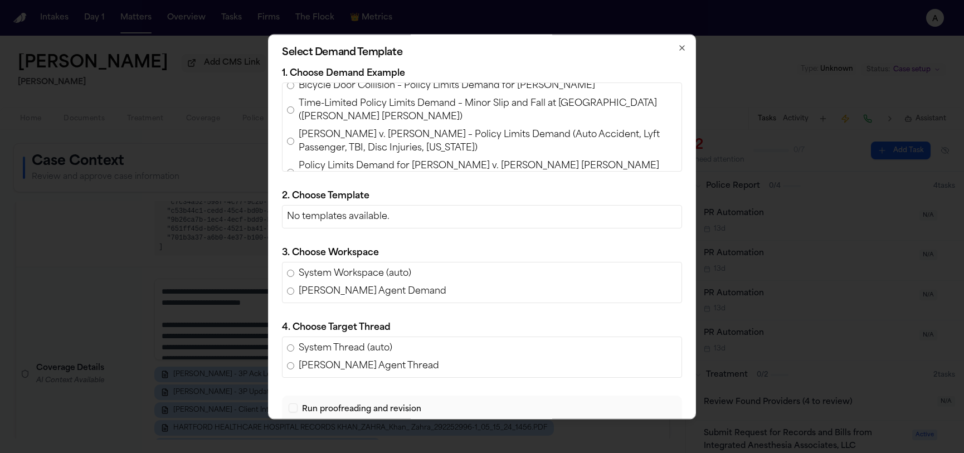
click at [298, 135] on label "Morgan Serra v. Wendy Rodriguez – Policy Limits Demand (Auto Accident, Lyft Pas…" at bounding box center [482, 141] width 390 height 27
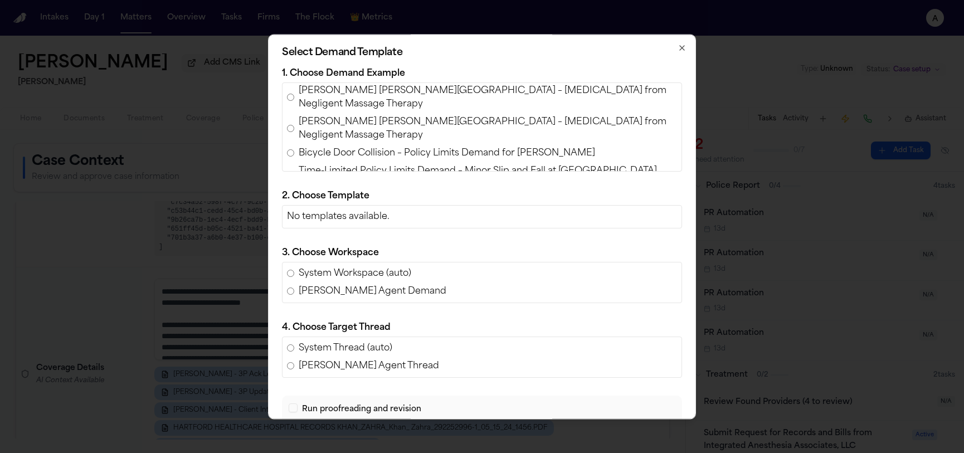
scroll to position [22, 0]
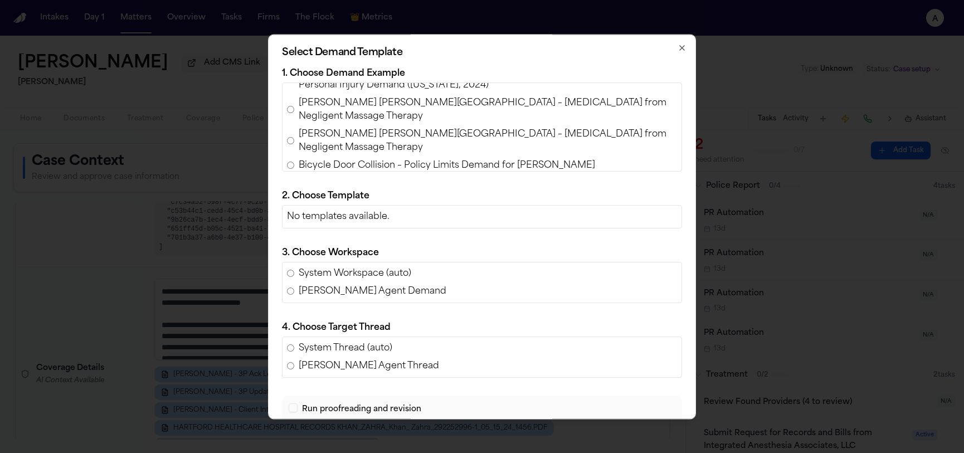
click at [296, 138] on label "Steve Krause v. Parker Palm Springs – Nerve Injury from Negligent Massage Thera…" at bounding box center [482, 141] width 390 height 27
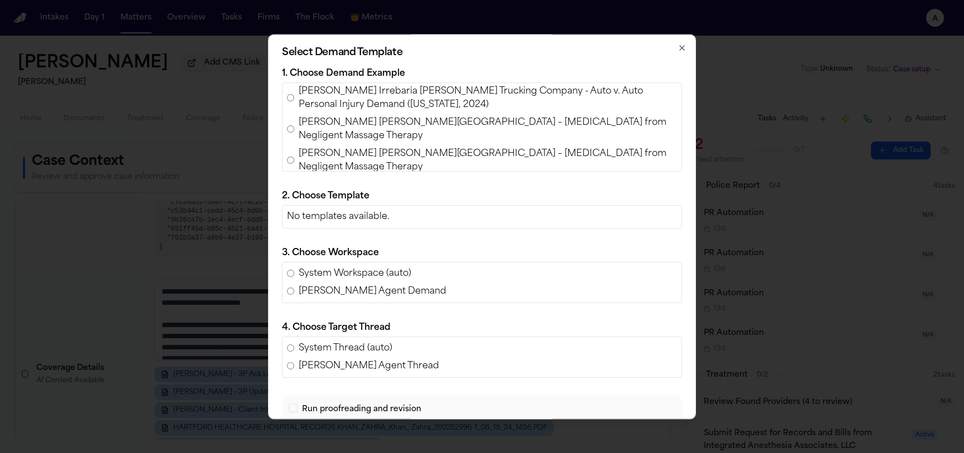
scroll to position [0, 0]
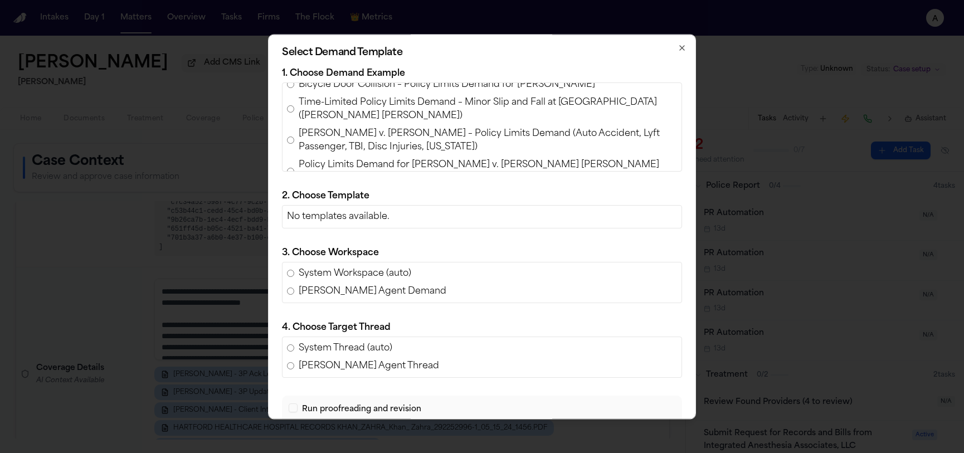
click at [301, 133] on span "Morgan Serra v. Wendy Rodriguez – Policy Limits Demand (Auto Accident, Lyft Pas…" at bounding box center [488, 140] width 379 height 27
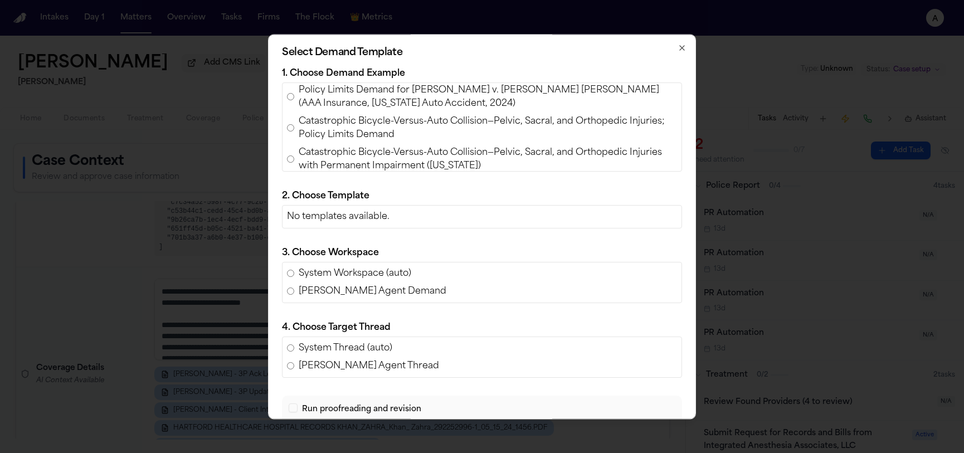
scroll to position [302, 0]
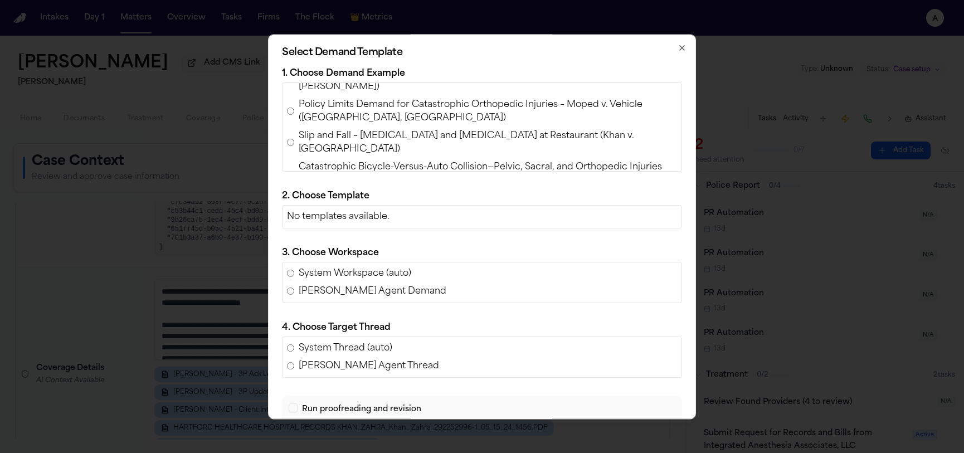
click at [324, 129] on span "Slip and Fall – Hip Fracture and Arthroplasty at Restaurant (Khan v. Efes Medit…" at bounding box center [488, 142] width 379 height 27
click at [326, 161] on span "Catastrophic Bicycle-Versus-Auto Collision—Pelvic, Sacral, and Orthopedic Injur…" at bounding box center [488, 181] width 379 height 40
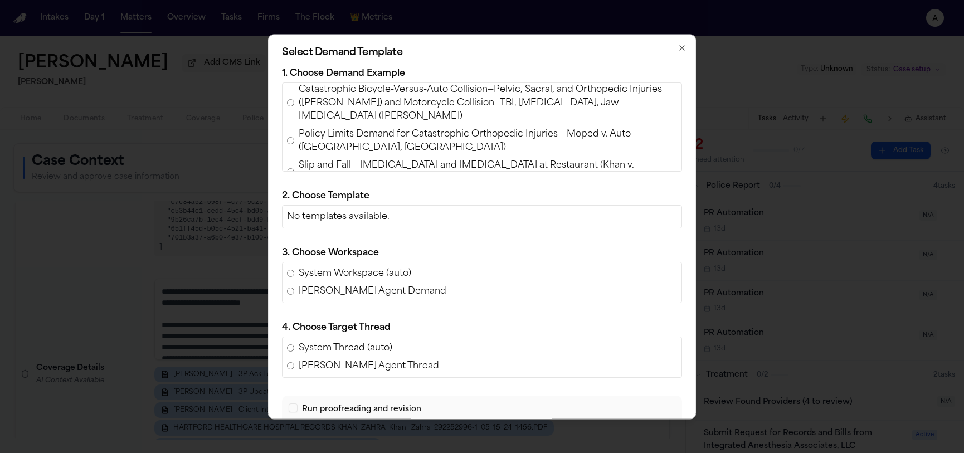
scroll to position [394, 0]
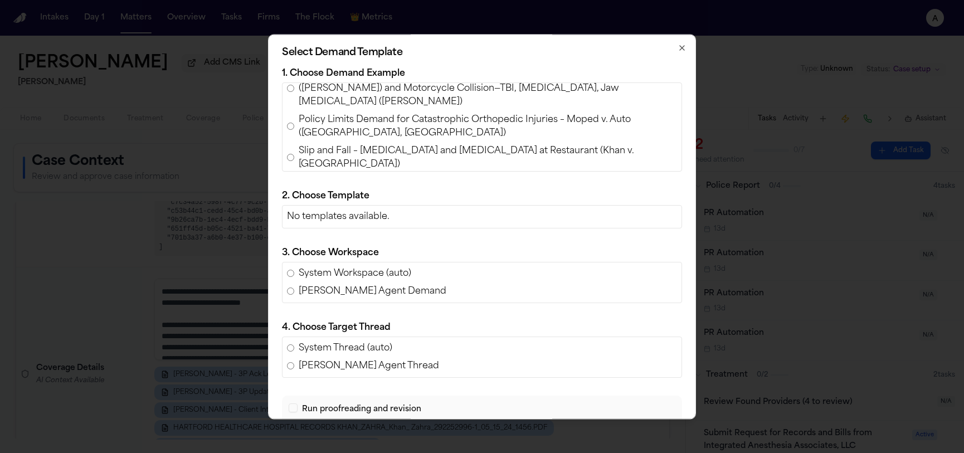
click at [331, 144] on span "Slip and Fall – Hip Fracture and Arthroplasty at Restaurant (Khan v. Efes Medit…" at bounding box center [488, 157] width 379 height 27
click at [322, 157] on span "Slip and Fall – Hip Fracture and Arthroplasty at Restaurant (Khan v. Efes Medit…" at bounding box center [488, 157] width 379 height 27
click at [327, 173] on div "Select Demand Template 1. Choose Demand Example Ferdinand Castillo Irrebaria v.…" at bounding box center [482, 226] width 428 height 385
click at [328, 176] on span "Texas Stowers Demand for Policy Limits—TBI, Spine, and Pain Management (Hernand…" at bounding box center [488, 189] width 379 height 27
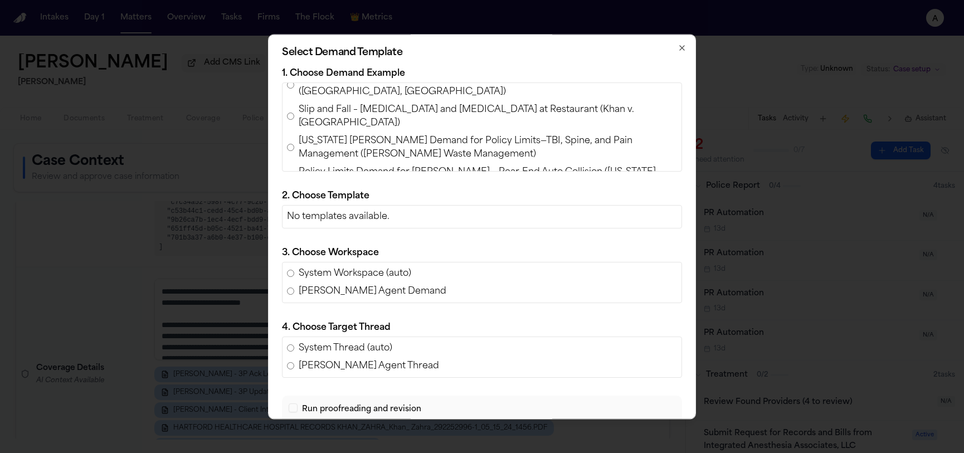
click at [326, 104] on span "Slip and Fall – Hip Fracture and Arthroplasty at Restaurant (Khan v. Efes Medit…" at bounding box center [488, 116] width 379 height 27
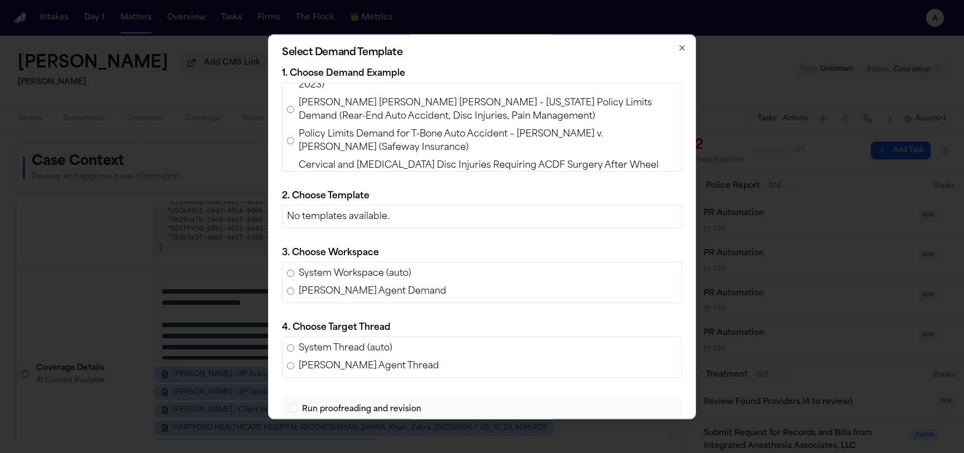
scroll to position [540, 0]
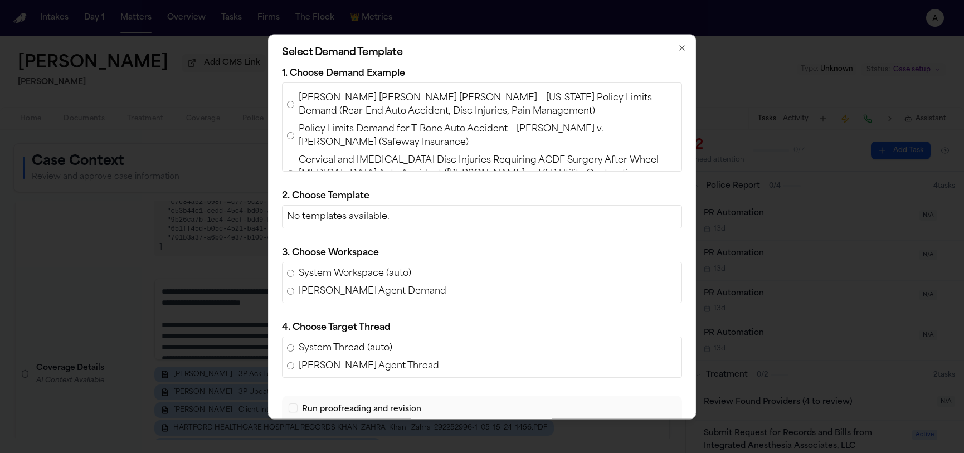
click at [329, 154] on span "Cervical and Lumbar Disc Injuries Requiring ACDF Surgery After Wheel Detachment…" at bounding box center [488, 174] width 379 height 40
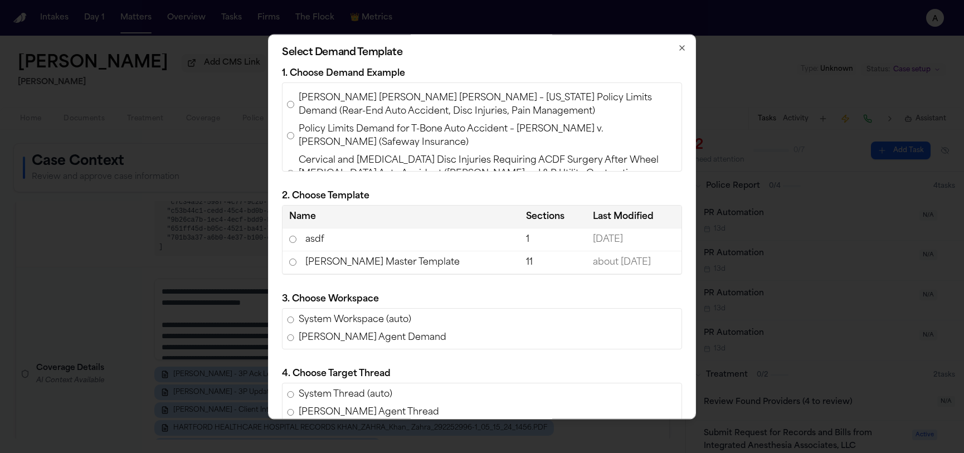
click at [326, 258] on td "Romanow Master Template" at bounding box center [401, 262] width 237 height 23
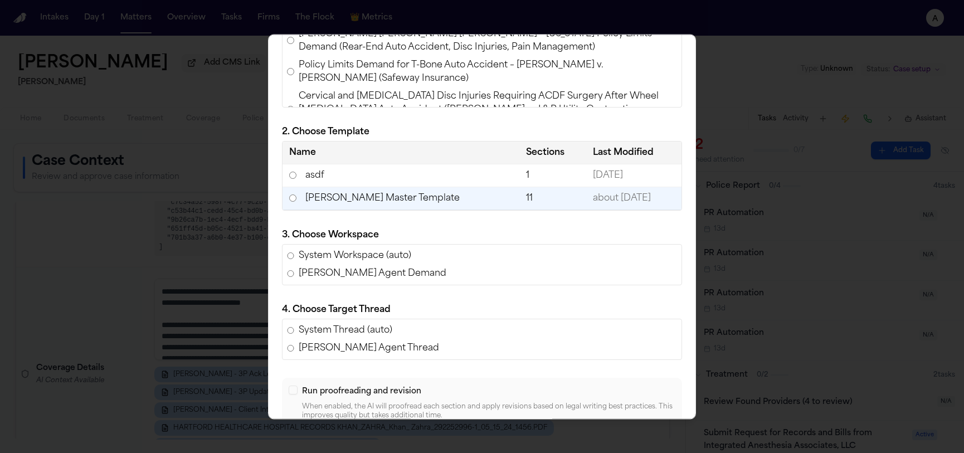
scroll to position [123, 0]
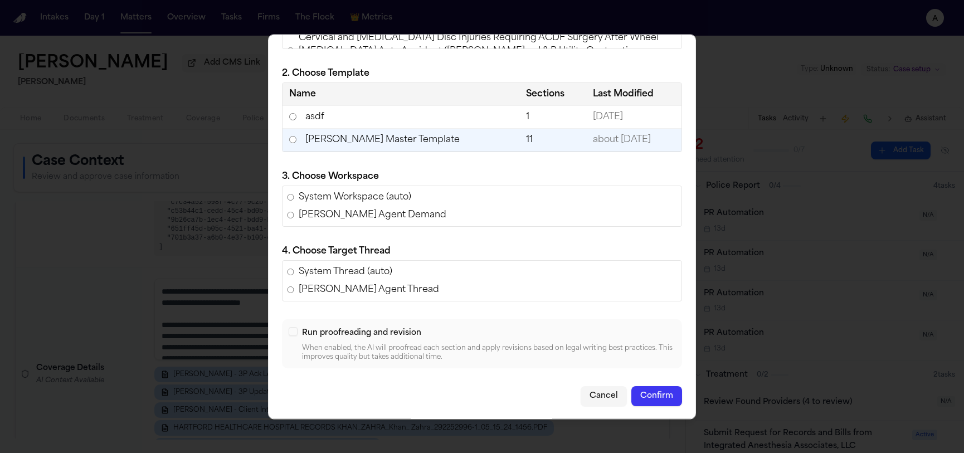
click at [665, 386] on button "Confirm" at bounding box center [657, 396] width 51 height 20
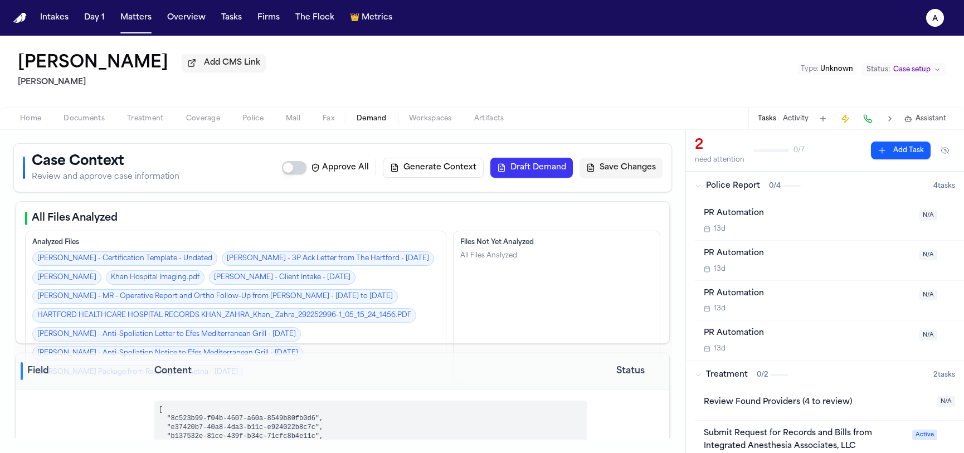
scroll to position [0, 0]
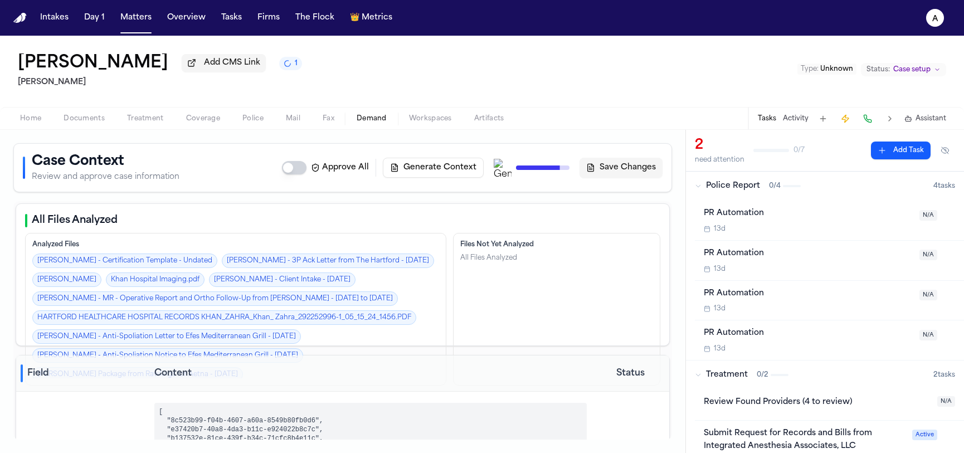
click at [445, 118] on span "Workspaces" at bounding box center [430, 118] width 43 height 9
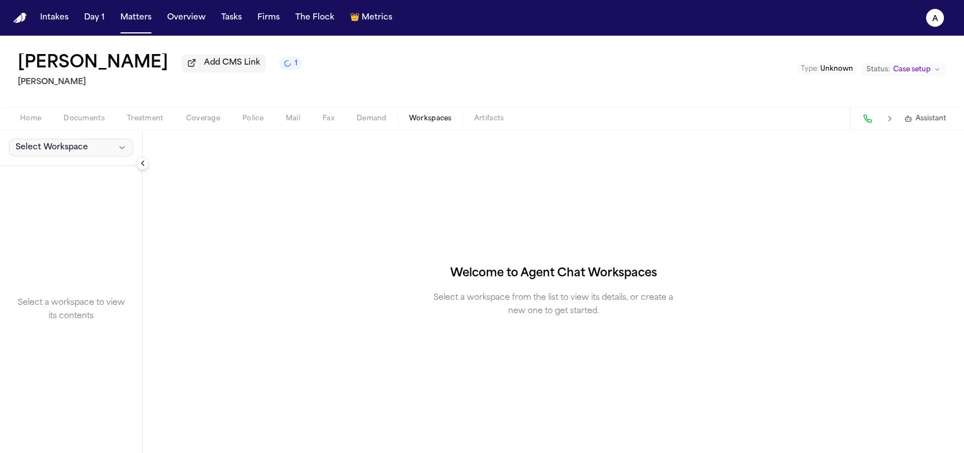
click at [80, 153] on span "Select Workspace" at bounding box center [52, 147] width 72 height 11
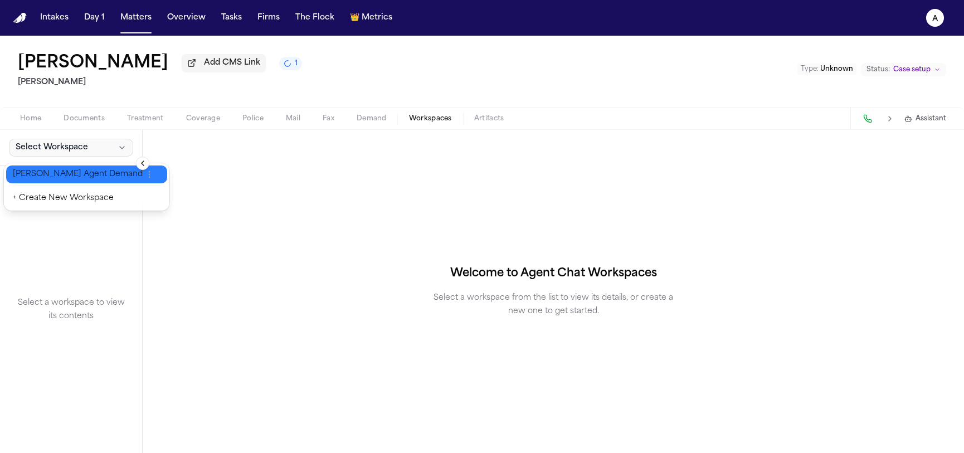
click at [71, 169] on span "[PERSON_NAME] Agent Demand" at bounding box center [78, 174] width 130 height 11
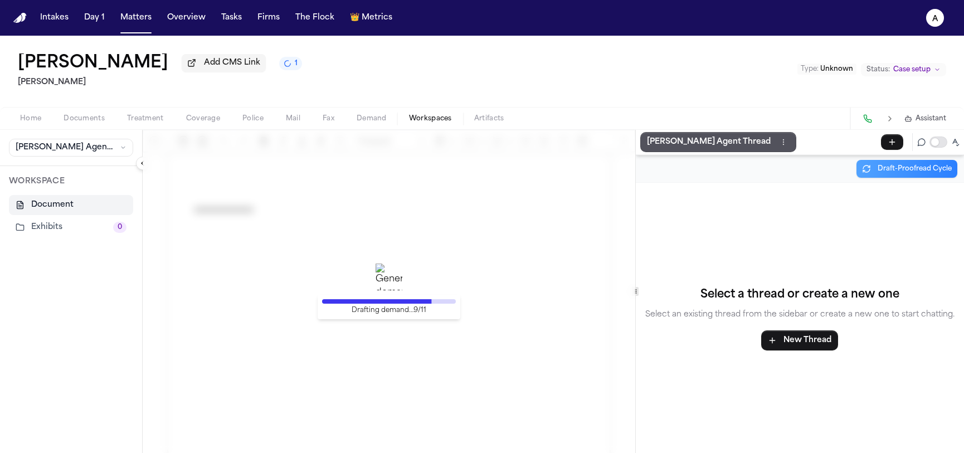
click at [689, 146] on p "[PERSON_NAME] Agent Thread" at bounding box center [709, 141] width 124 height 13
click at [682, 149] on p "[PERSON_NAME] Agent Thread" at bounding box center [709, 141] width 124 height 13
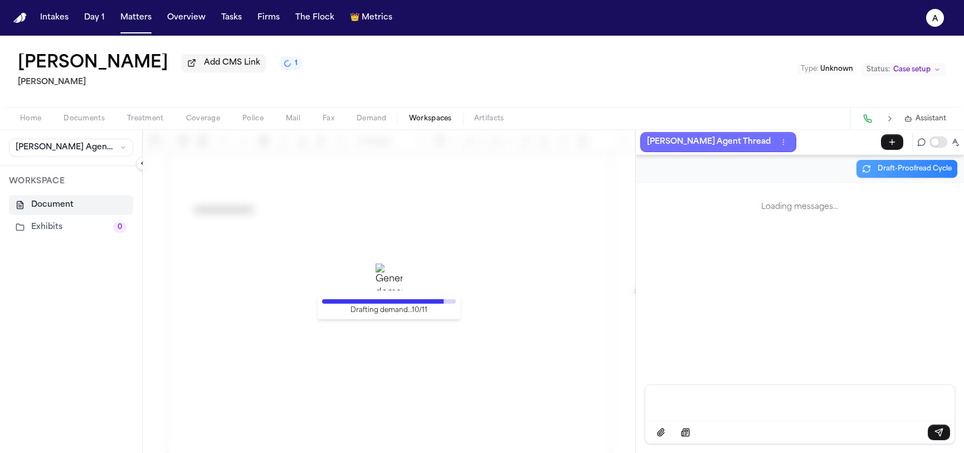
click at [684, 143] on p "[PERSON_NAME] Agent Thread" at bounding box center [709, 141] width 124 height 13
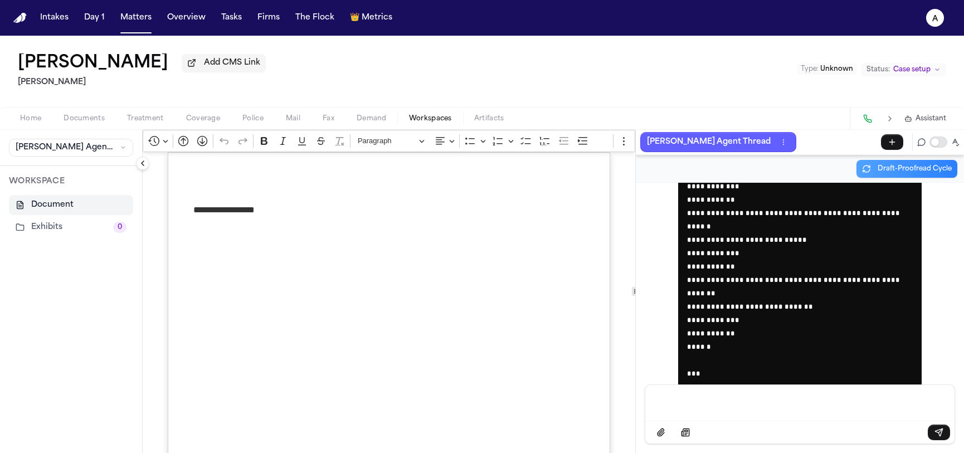
scroll to position [29826, 0]
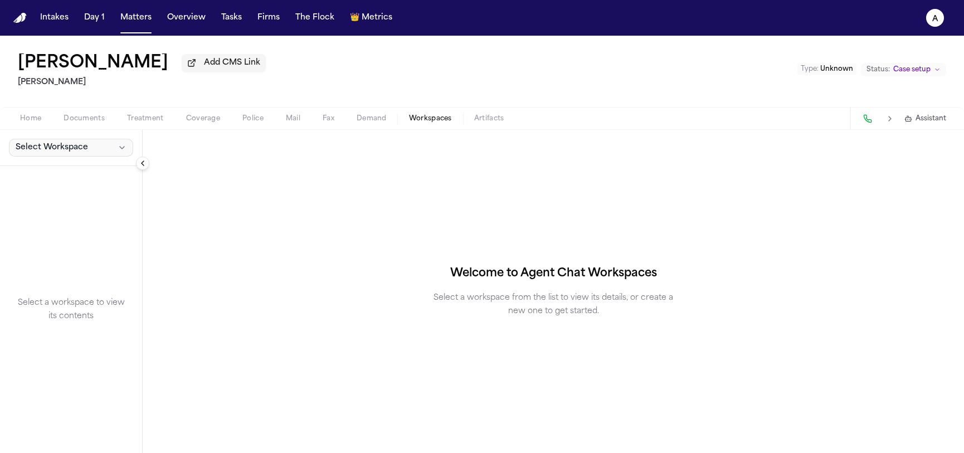
click at [45, 149] on span "Select Workspace" at bounding box center [52, 147] width 72 height 11
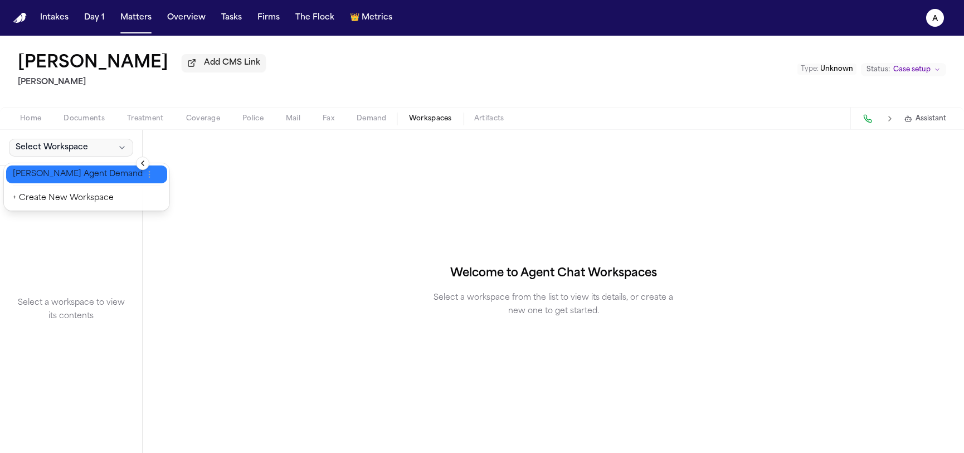
click at [54, 169] on span "[PERSON_NAME] Agent Demand" at bounding box center [78, 174] width 130 height 11
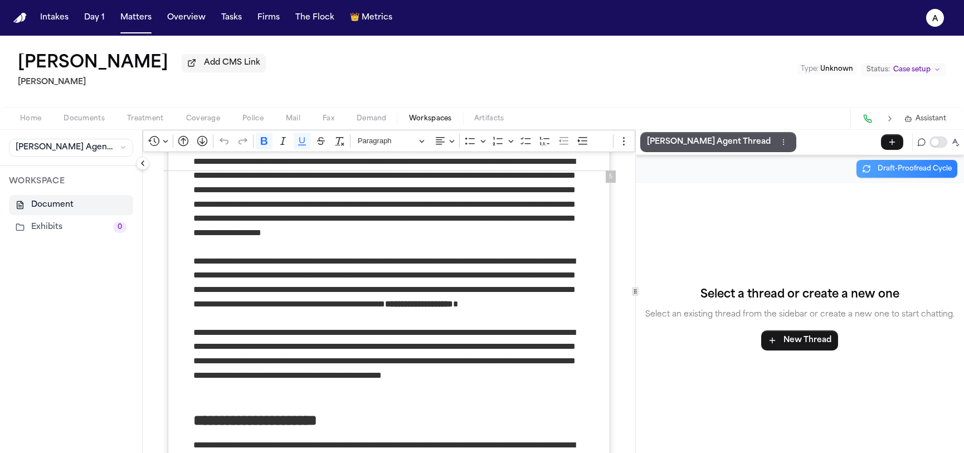
scroll to position [2130, 0]
click at [677, 152] on button "[PERSON_NAME] Agent Thread" at bounding box center [719, 142] width 156 height 20
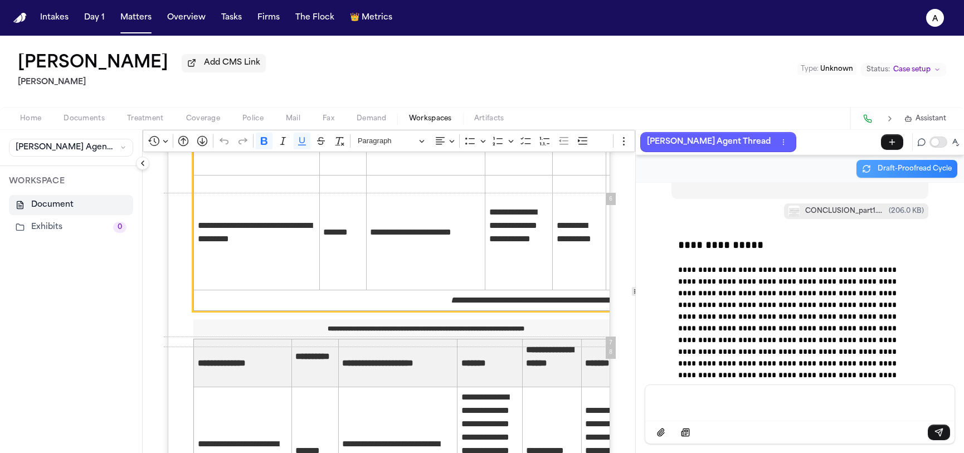
scroll to position [2626, 0]
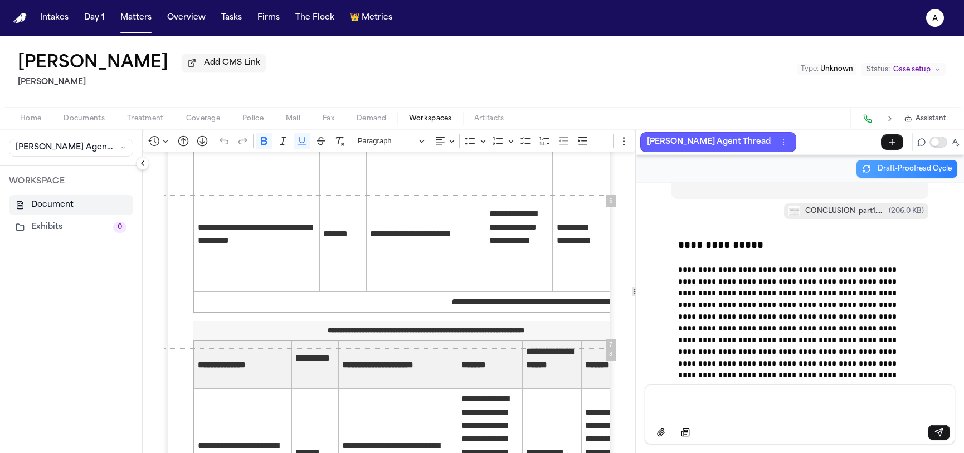
click at [384, 121] on span "Demand" at bounding box center [372, 118] width 30 height 9
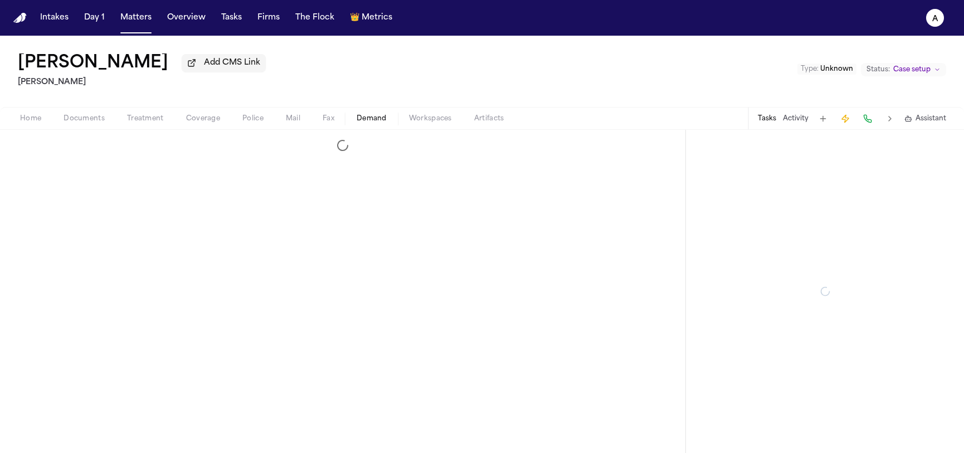
select select "**********"
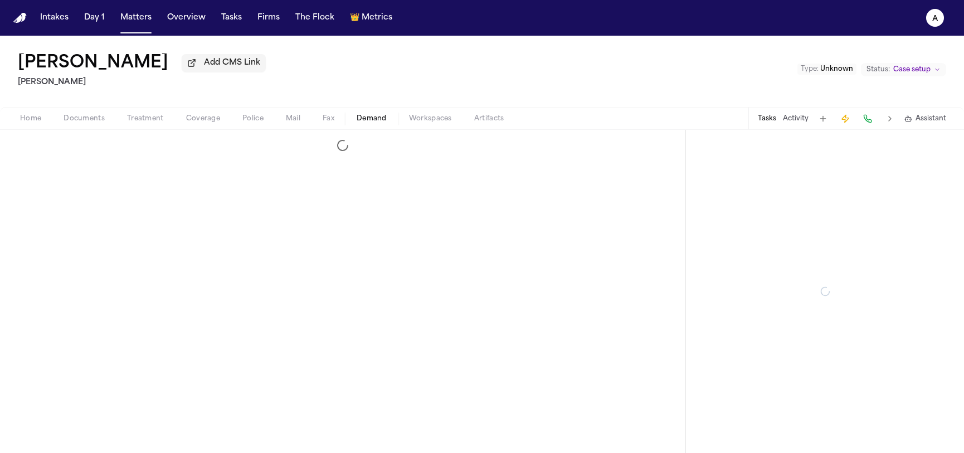
select select "**********"
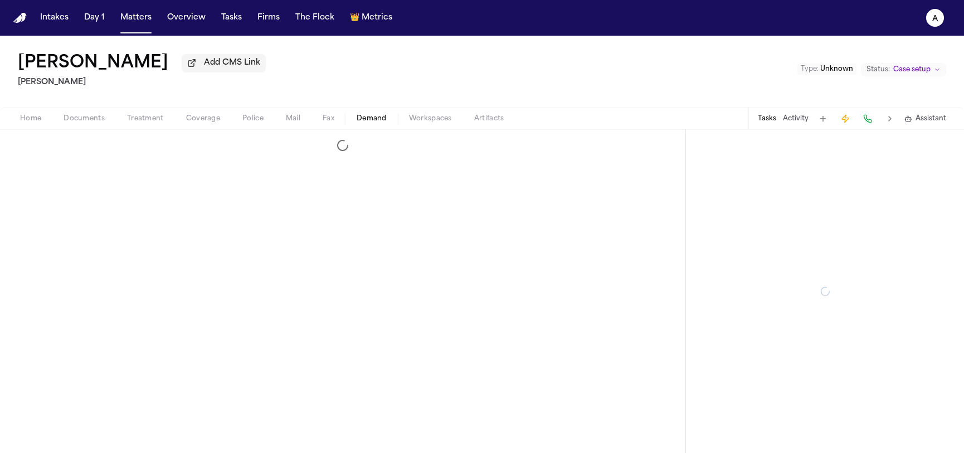
select select "**********"
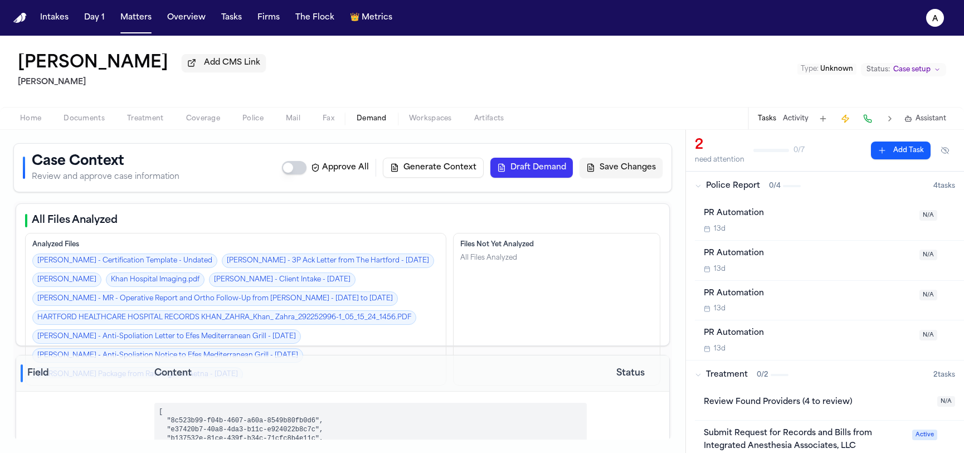
click at [437, 177] on button "Generate Context" at bounding box center [433, 168] width 101 height 20
click at [917, 122] on span "Assistant" at bounding box center [931, 118] width 31 height 9
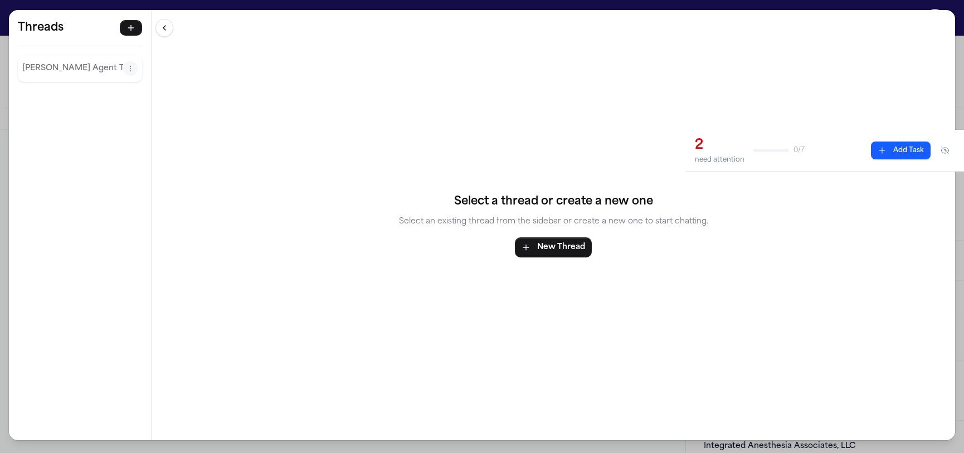
click at [62, 67] on p "[PERSON_NAME] Agent Thread" at bounding box center [72, 68] width 101 height 13
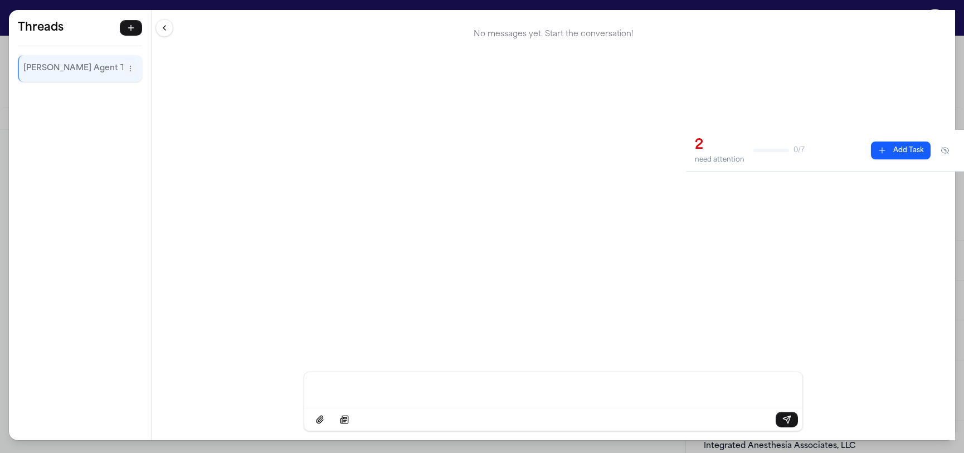
click at [875, 44] on div "No messages yet. Start the conversation!" at bounding box center [554, 34] width 786 height 31
